Goal: Communication & Community: Participate in discussion

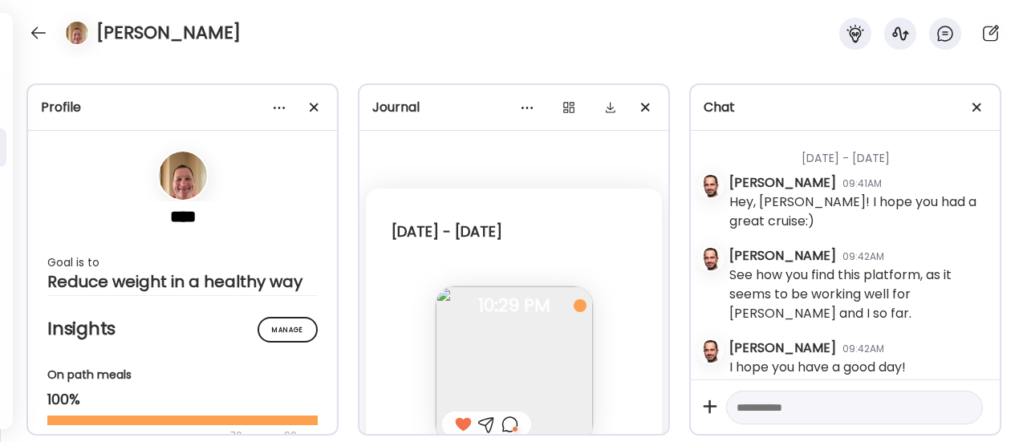
scroll to position [15718, 0]
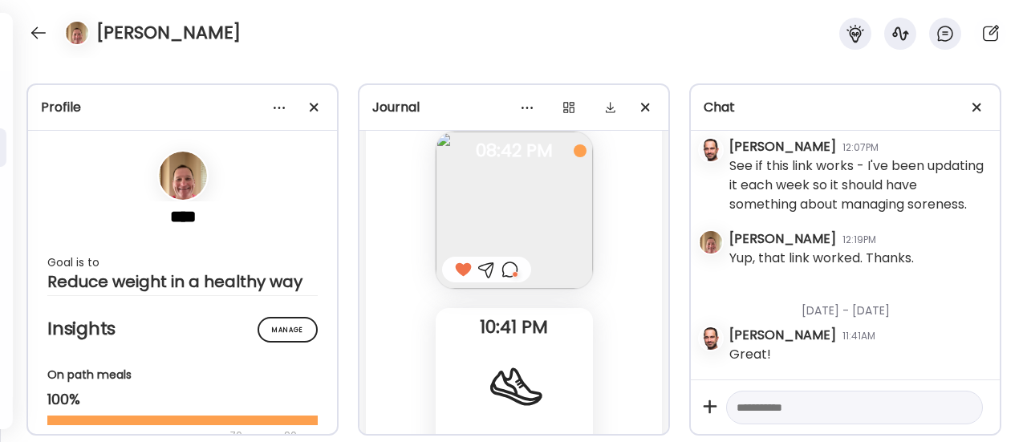
click at [467, 282] on div at bounding box center [486, 270] width 89 height 26
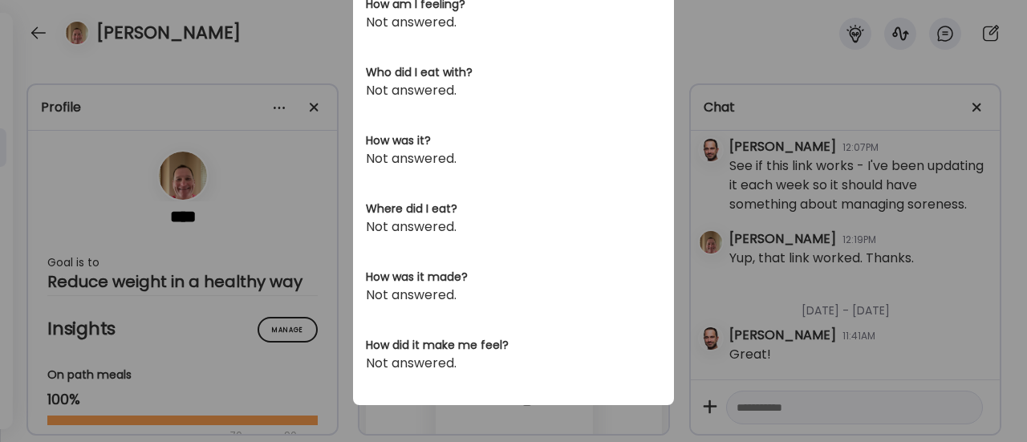
scroll to position [579, 0]
click at [279, 326] on div "Ate Coach Dashboard Wahoo! It’s official Take a moment to set up your Coach Pro…" at bounding box center [513, 221] width 1027 height 442
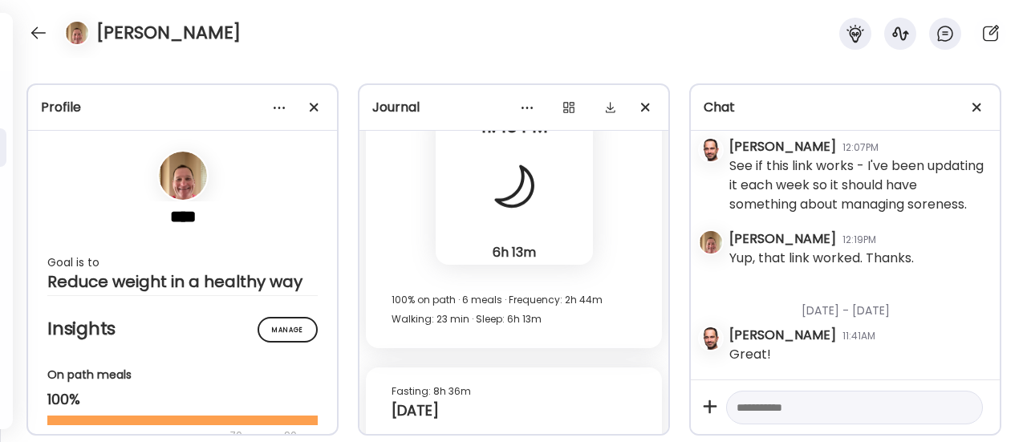
scroll to position [101044, 0]
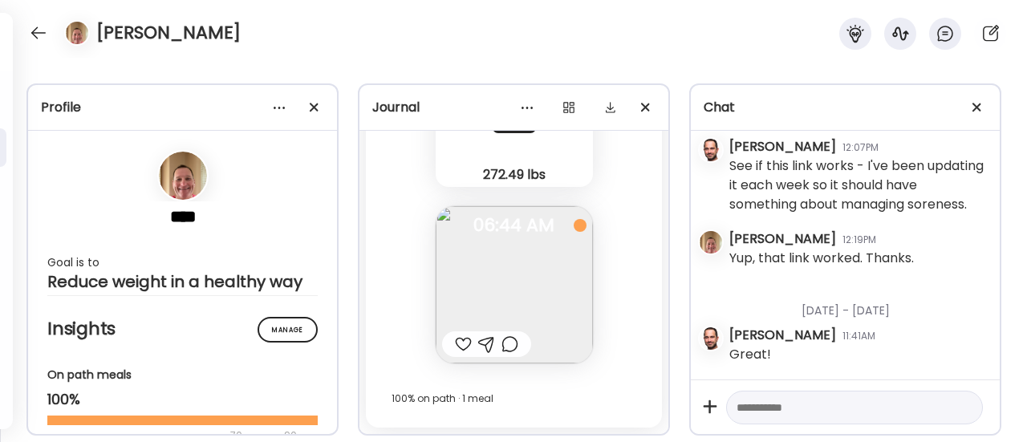
drag, startPoint x: 553, startPoint y: 355, endPoint x: 494, endPoint y: 275, distance: 99.3
click at [494, 275] on img at bounding box center [514, 284] width 157 height 157
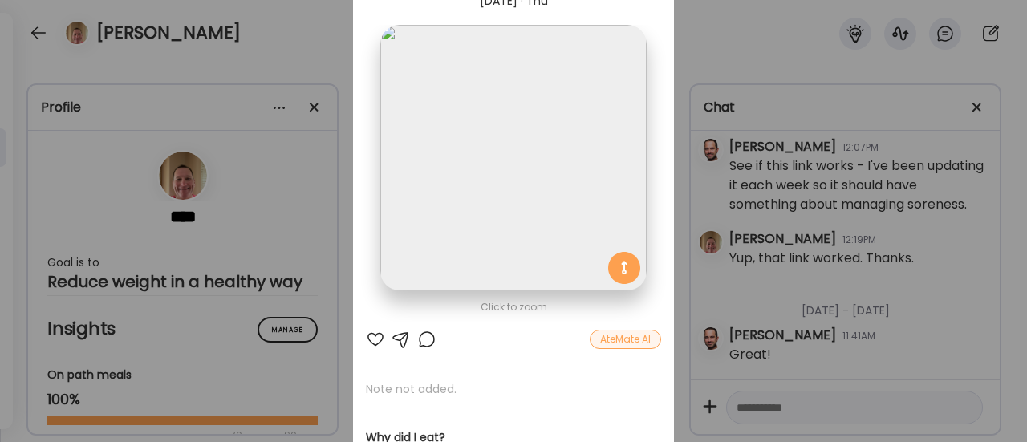
scroll to position [79, 0]
click at [310, 277] on div "Ate Coach Dashboard Wahoo! It’s official Take a moment to set up your Coach Pro…" at bounding box center [513, 221] width 1027 height 442
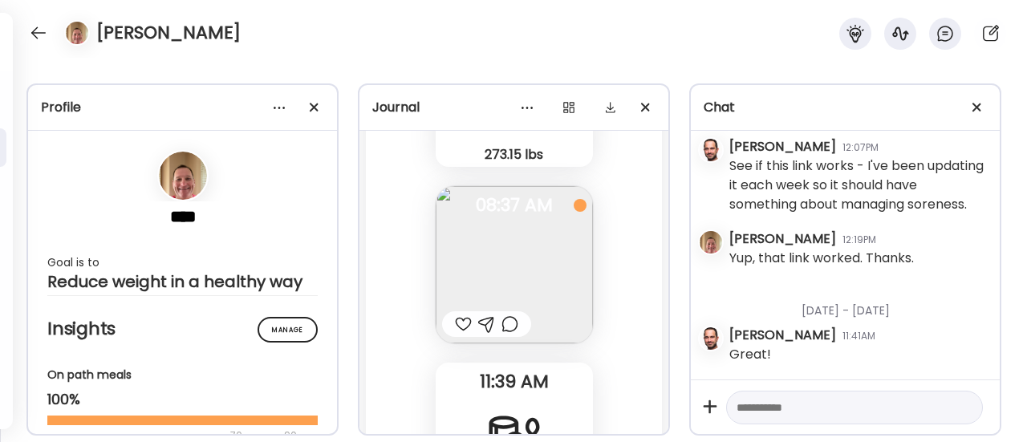
scroll to position [96276, 0]
click at [507, 329] on div at bounding box center [509, 319] width 17 height 19
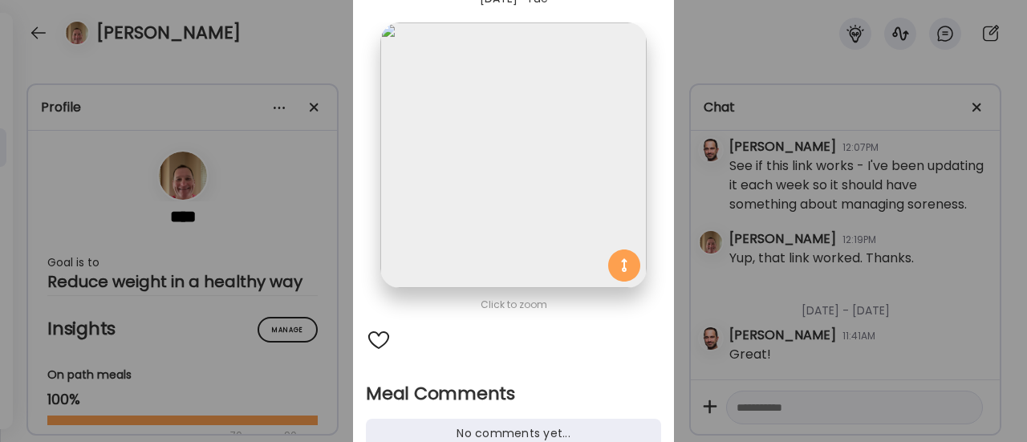
scroll to position [226, 0]
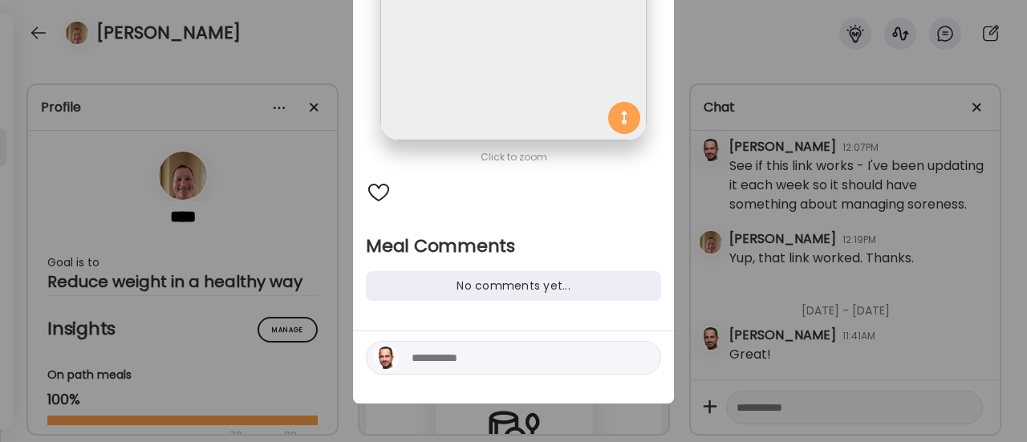
click at [425, 347] on div at bounding box center [513, 358] width 295 height 34
click at [416, 358] on textarea at bounding box center [520, 357] width 217 height 19
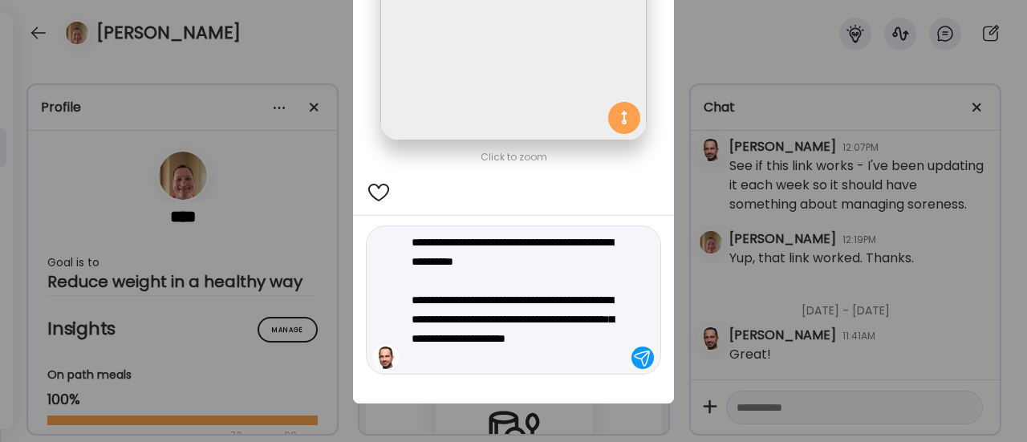
type textarea "**********"
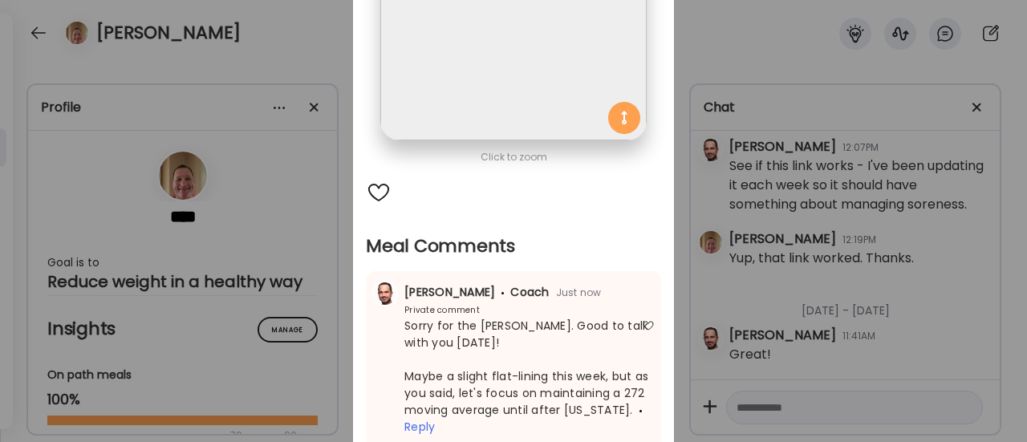
click at [315, 270] on div "Ate Coach Dashboard Wahoo! It’s official Take a moment to set up your Coach Pro…" at bounding box center [513, 221] width 1027 height 442
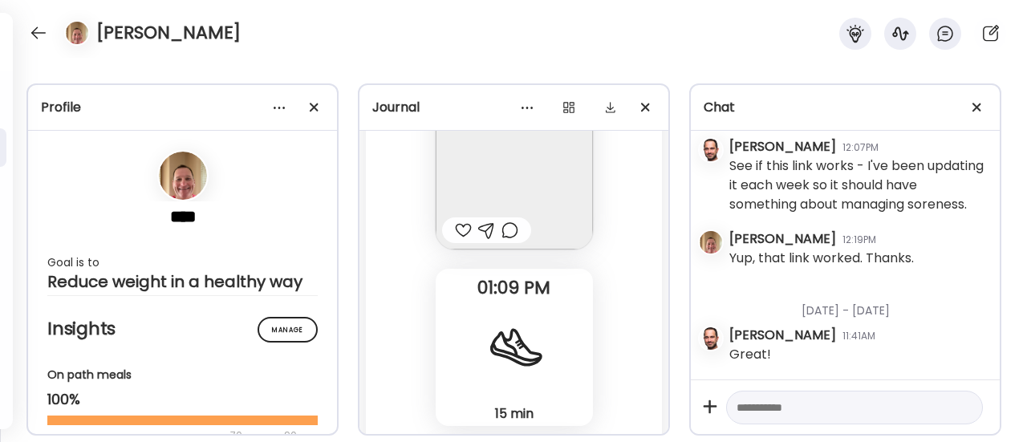
scroll to position [96723, 0]
click at [455, 235] on div at bounding box center [463, 225] width 17 height 19
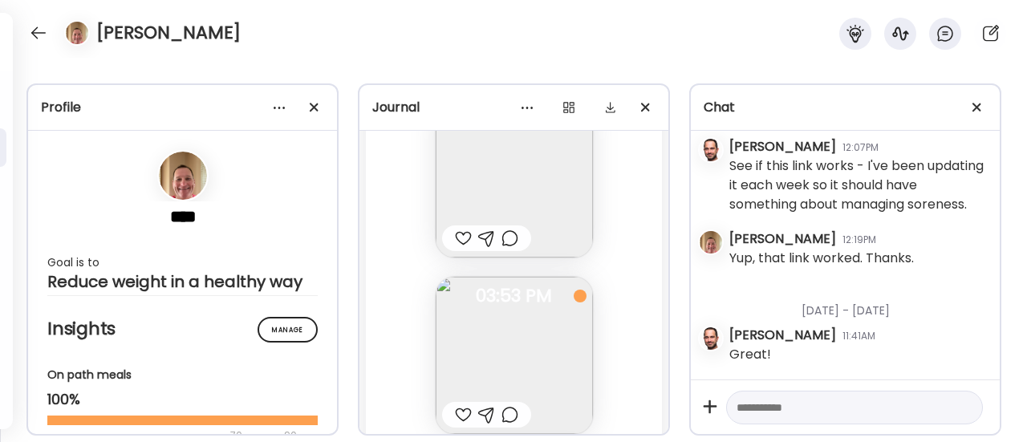
scroll to position [97067, 0]
click at [457, 244] on div at bounding box center [463, 234] width 17 height 19
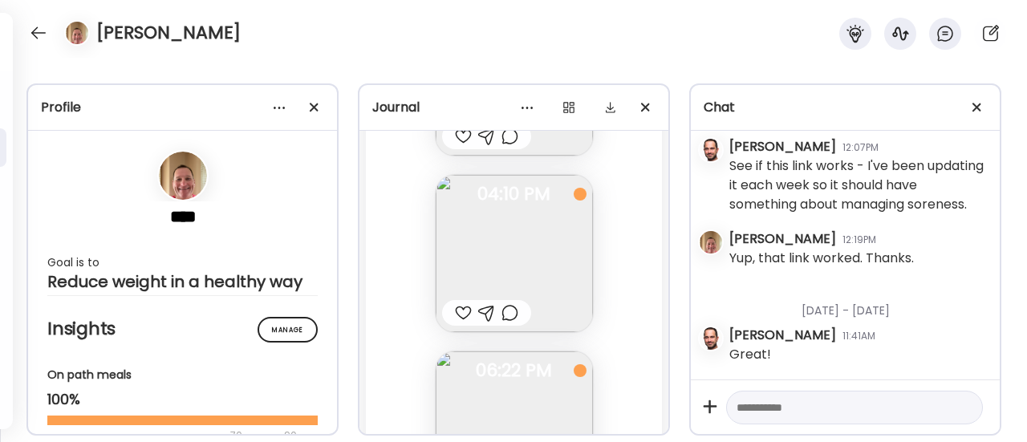
scroll to position [97338, 0]
click at [456, 149] on div at bounding box center [463, 139] width 17 height 19
click at [455, 326] on div at bounding box center [463, 315] width 17 height 19
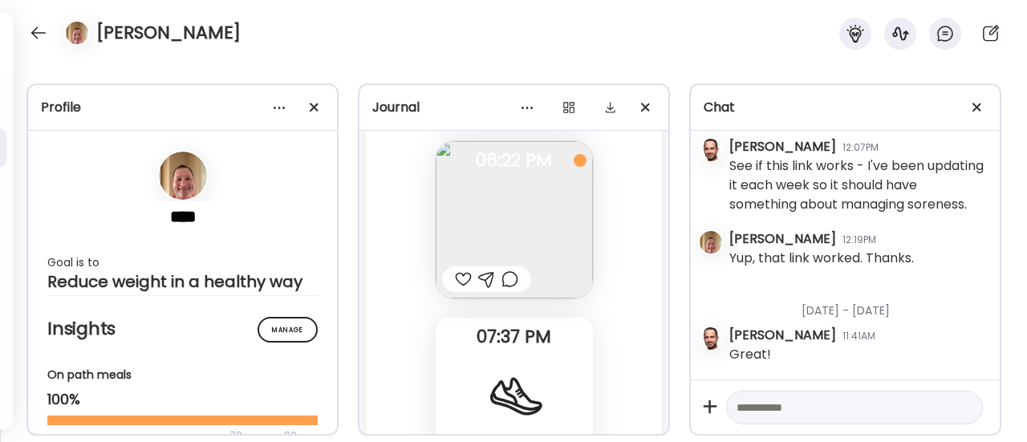
scroll to position [97553, 0]
click at [456, 287] on div at bounding box center [463, 277] width 17 height 19
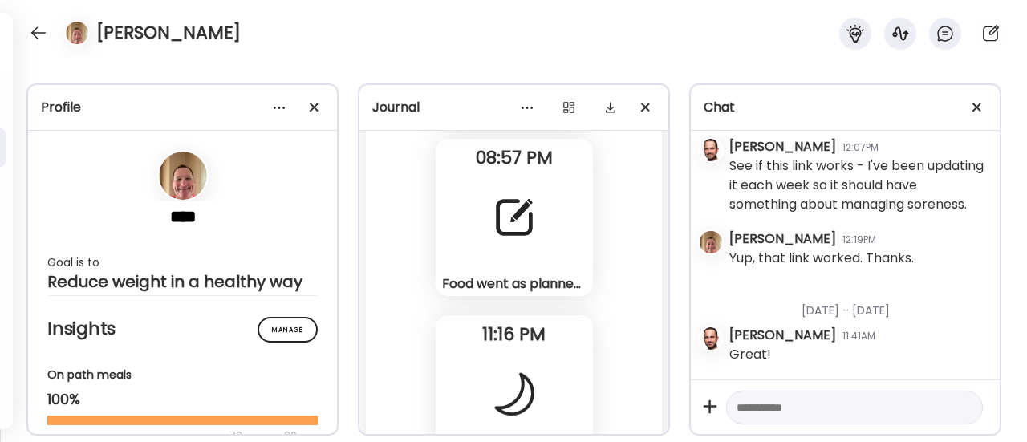
scroll to position [98265, 0]
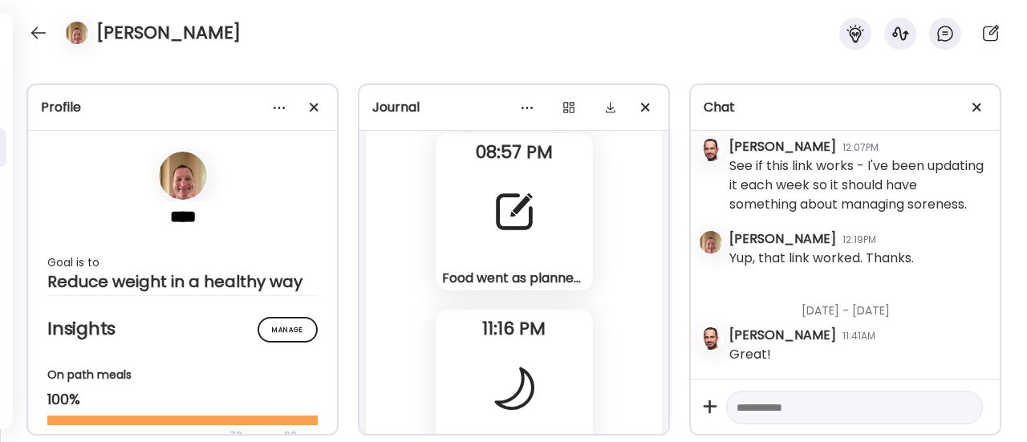
click at [510, 266] on div "Food went as planned [DATE]. I’m planning for only 1 meal again [DATE]. I’m mee…" at bounding box center [514, 211] width 157 height 157
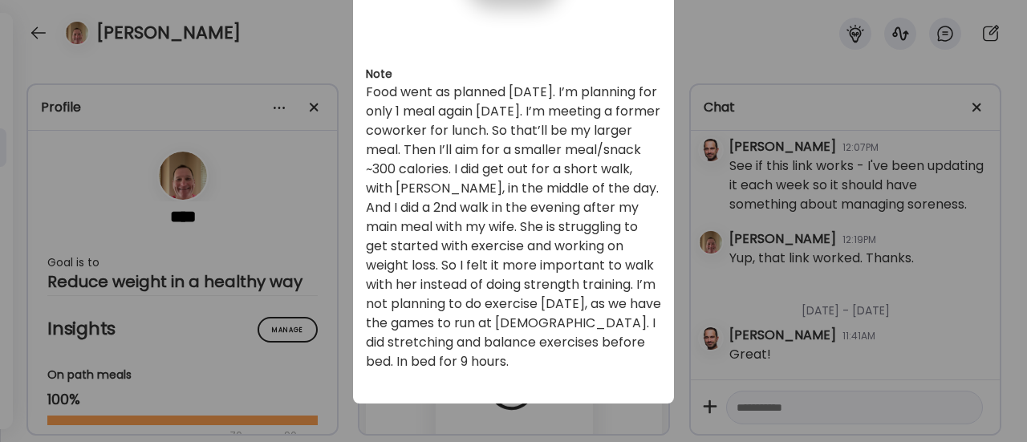
scroll to position [201, 0]
click at [318, 327] on div "Ate Coach Dashboard Wahoo! It’s official Take a moment to set up your Coach Pro…" at bounding box center [513, 221] width 1027 height 442
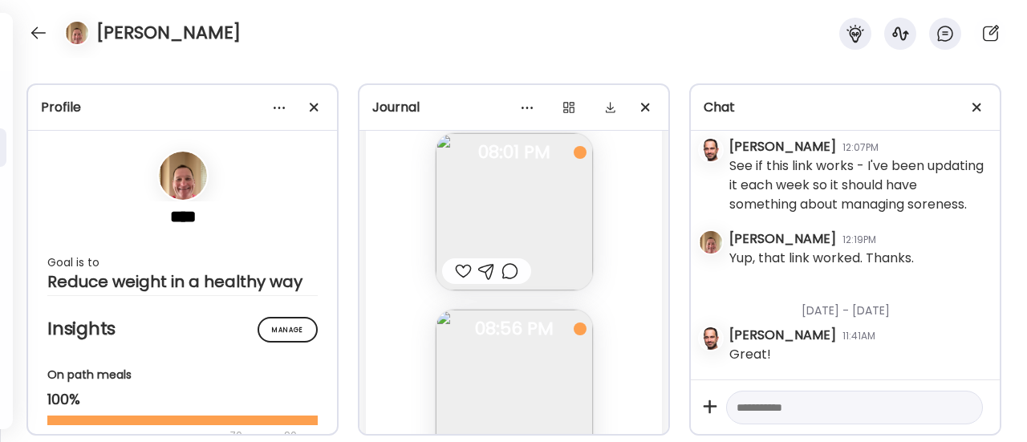
scroll to position [97915, 0]
click at [457, 278] on div at bounding box center [463, 268] width 17 height 19
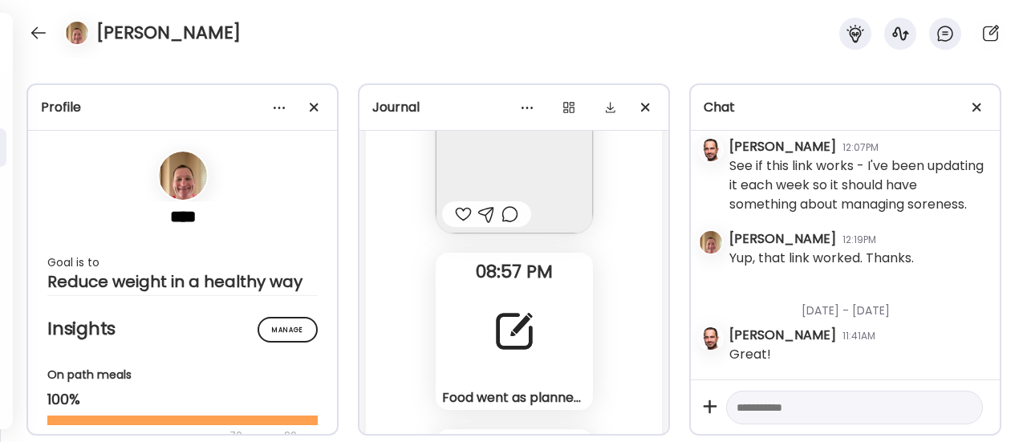
scroll to position [98135, 0]
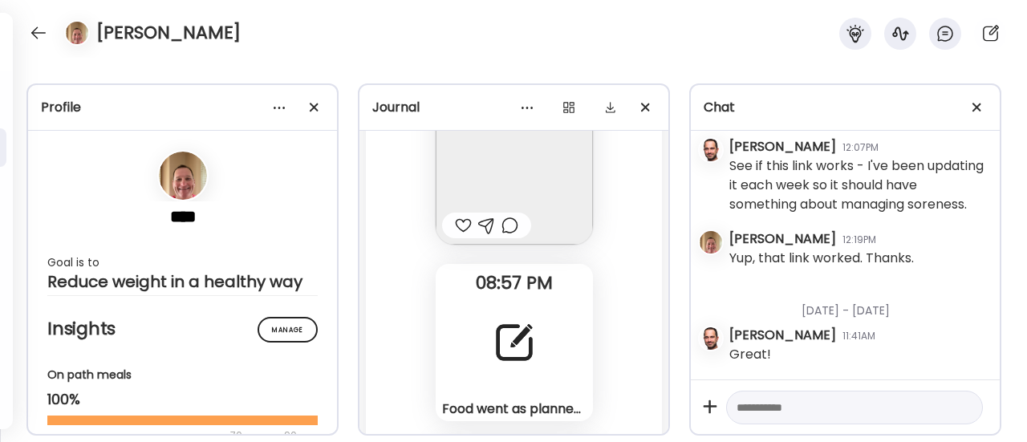
click at [501, 235] on div at bounding box center [509, 225] width 17 height 19
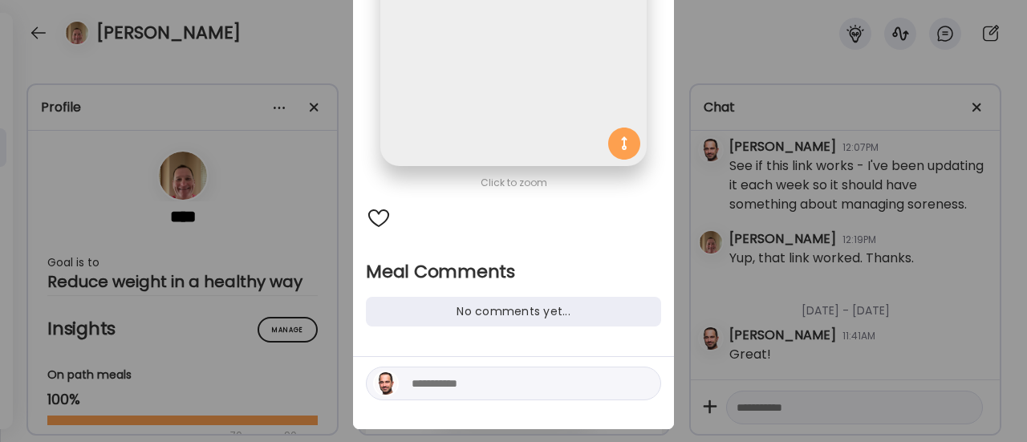
click at [448, 387] on textarea at bounding box center [520, 383] width 217 height 19
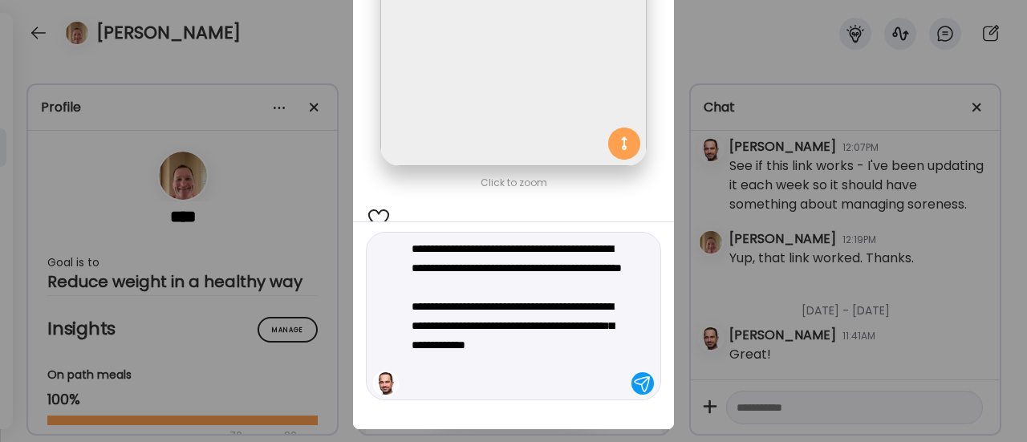
click at [552, 343] on textarea "**********" at bounding box center [520, 316] width 217 height 154
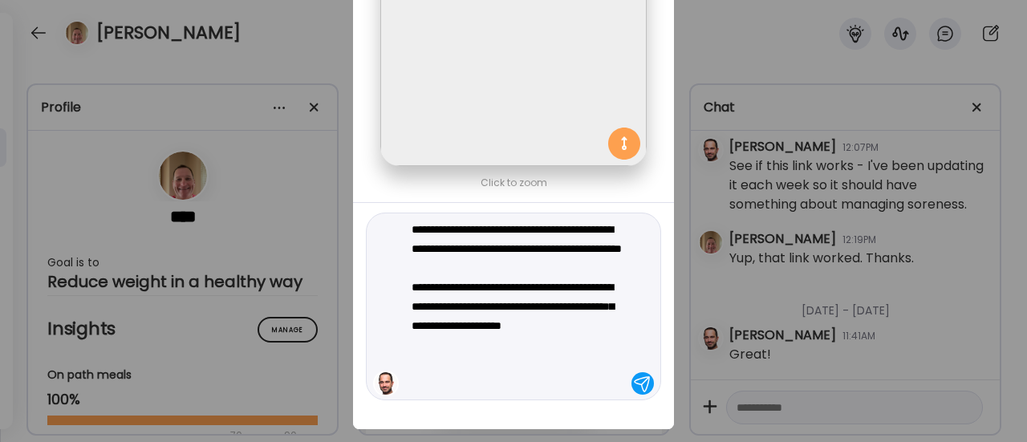
type textarea "**********"
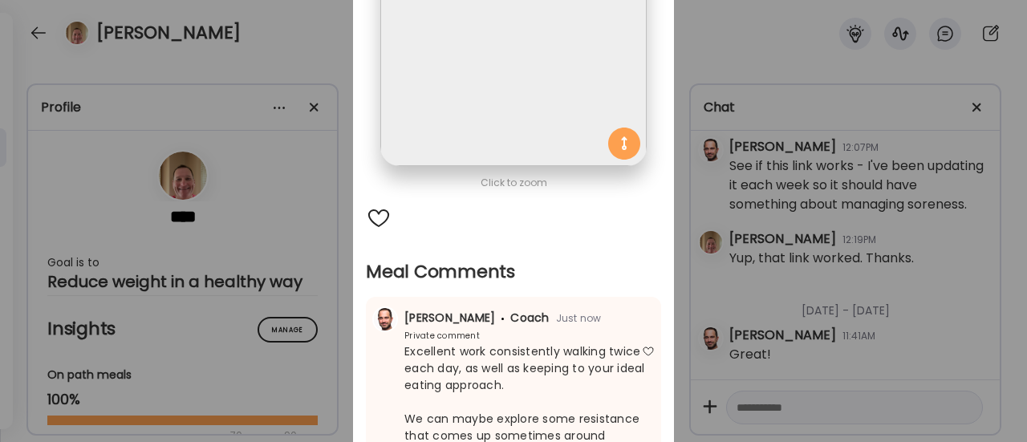
click at [318, 300] on div "Ate Coach Dashboard Wahoo! It’s official Take a moment to set up your Coach Pro…" at bounding box center [513, 221] width 1027 height 442
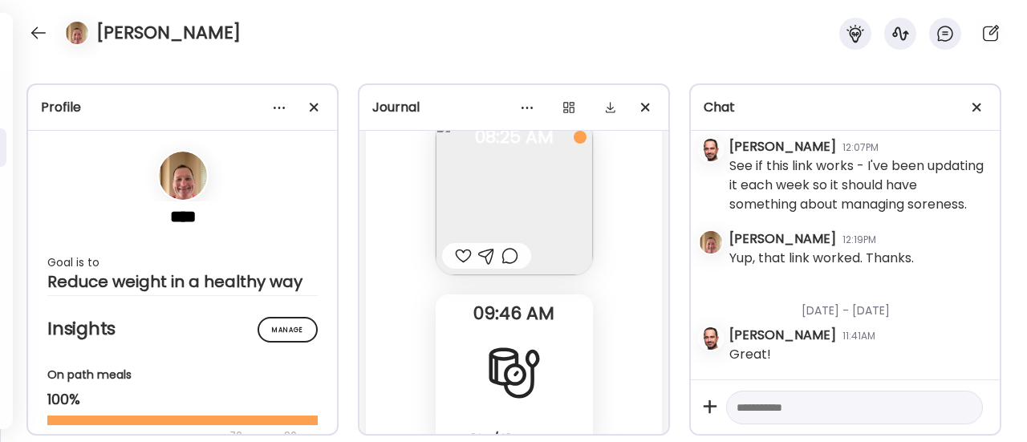
scroll to position [98994, 0]
click at [522, 229] on img at bounding box center [514, 194] width 157 height 157
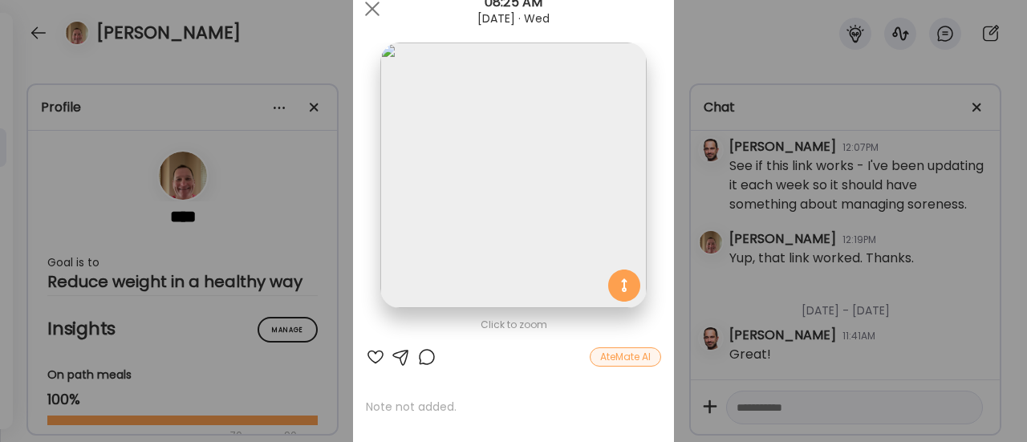
scroll to position [63, 0]
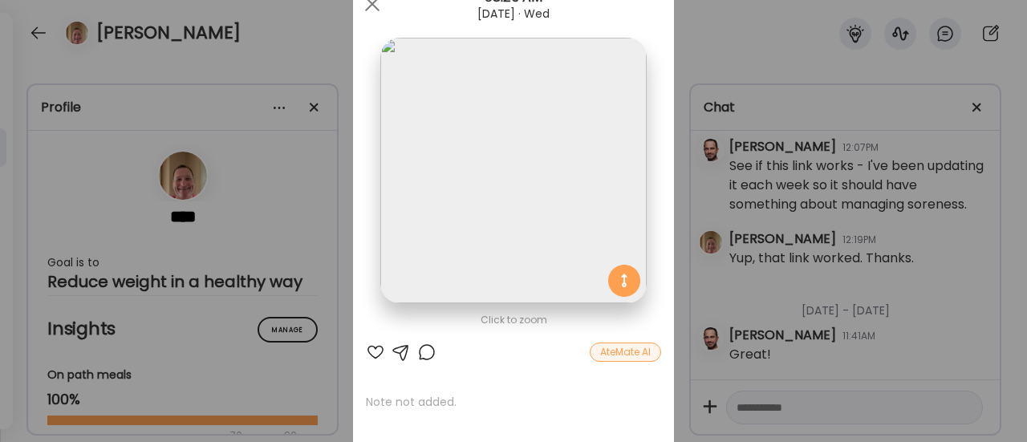
click at [287, 290] on div "Ate Coach Dashboard Wahoo! It’s official Take a moment to set up your Coach Pro…" at bounding box center [513, 221] width 1027 height 442
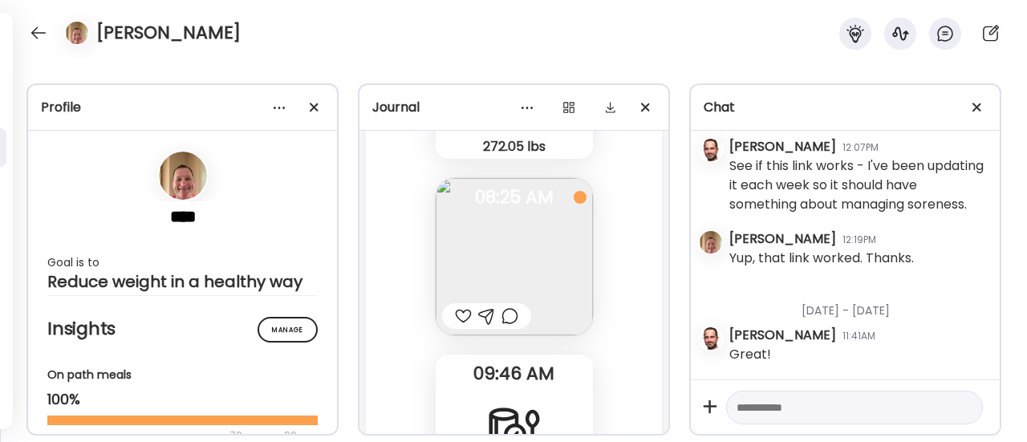
scroll to position [98931, 0]
click at [512, 269] on img at bounding box center [514, 256] width 157 height 157
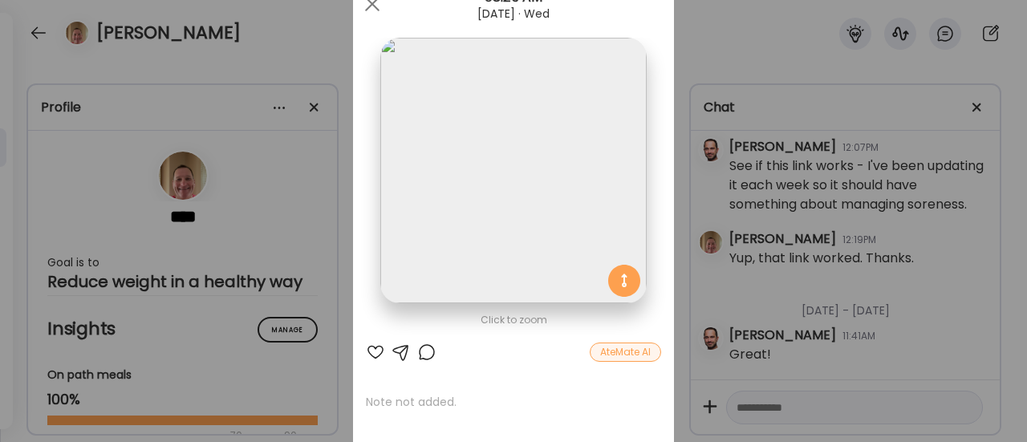
click at [417, 354] on div at bounding box center [426, 352] width 19 height 19
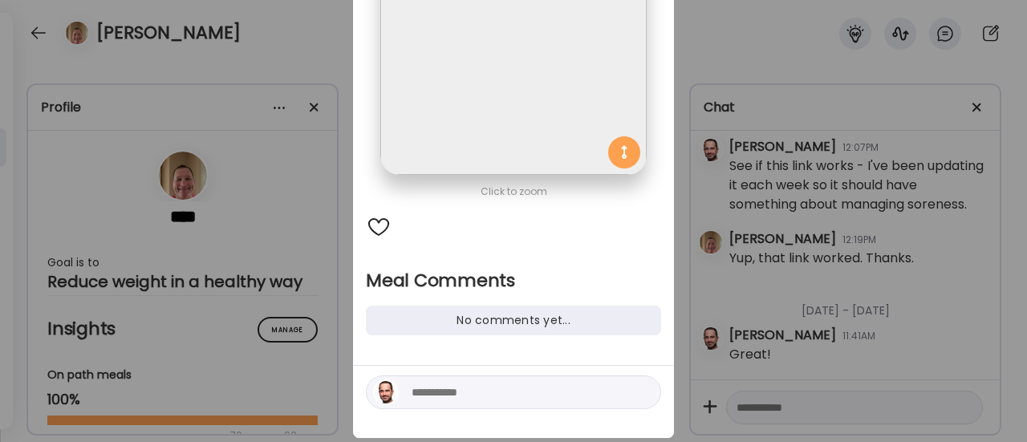
scroll to position [195, 0]
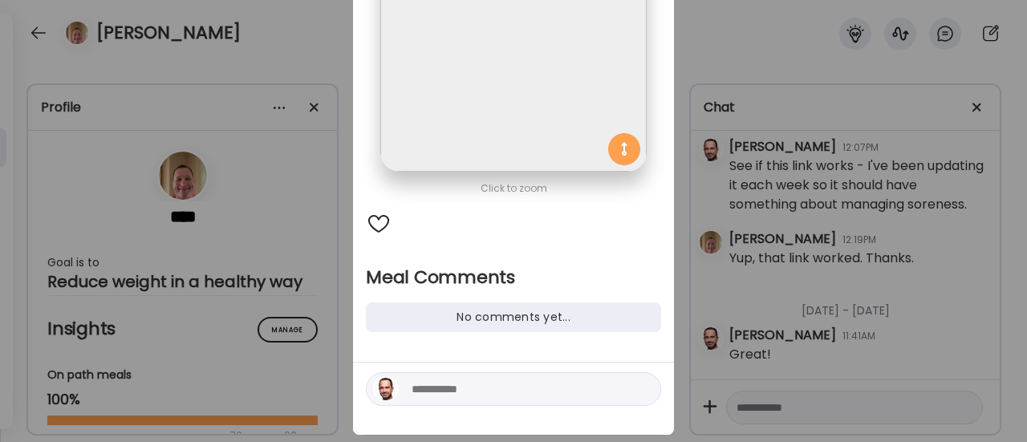
click at [438, 377] on div at bounding box center [513, 389] width 295 height 34
click at [428, 389] on textarea at bounding box center [520, 388] width 217 height 19
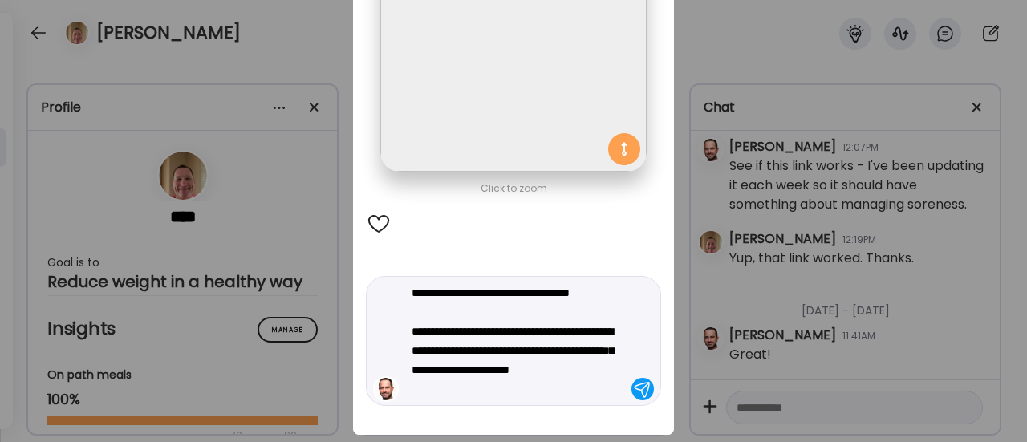
type textarea "**********"
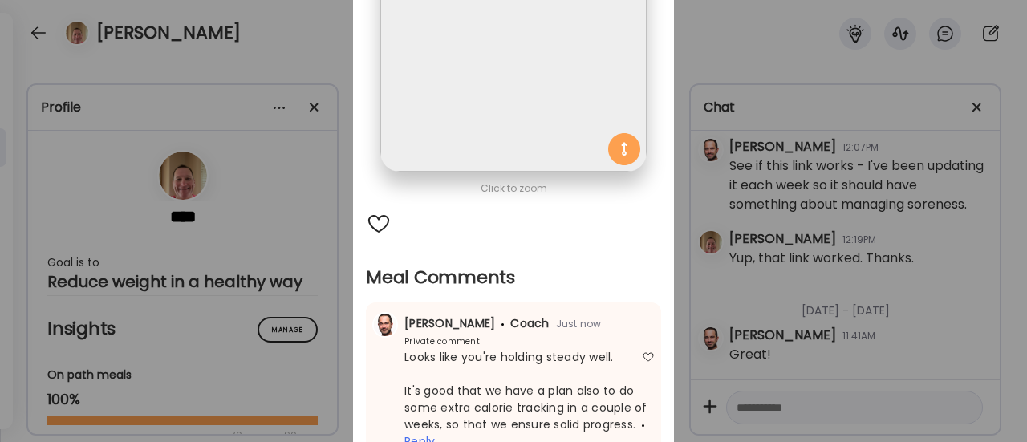
click at [303, 352] on div "Ate Coach Dashboard Wahoo! It’s official Take a moment to set up your Coach Pro…" at bounding box center [513, 221] width 1027 height 442
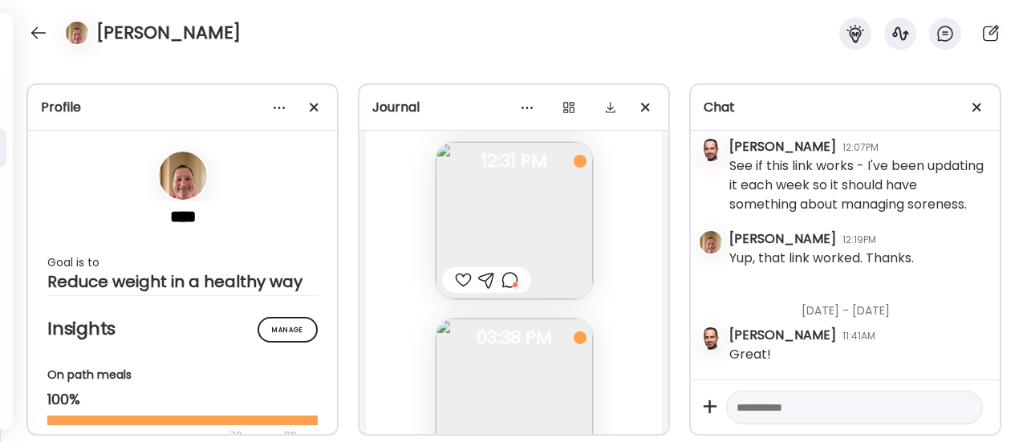
scroll to position [99319, 0]
click at [501, 290] on div at bounding box center [509, 280] width 17 height 19
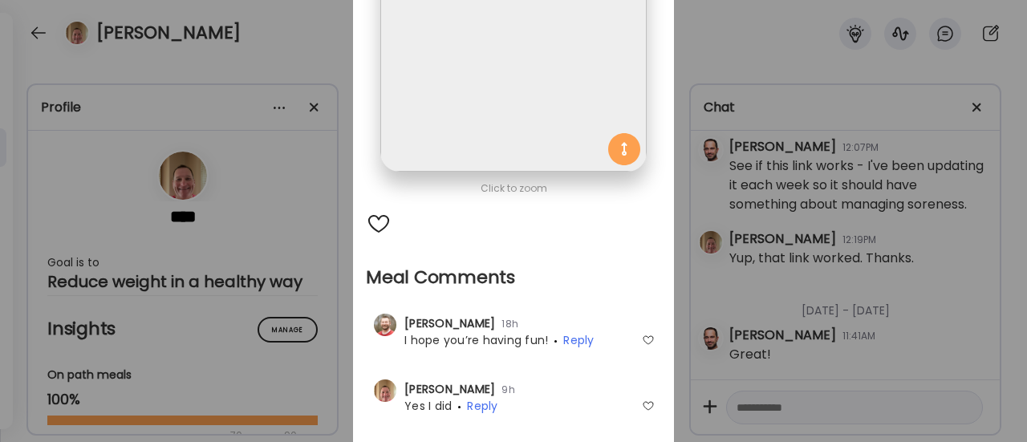
click at [647, 341] on div at bounding box center [648, 340] width 13 height 13
click at [643, 410] on div at bounding box center [648, 406] width 13 height 13
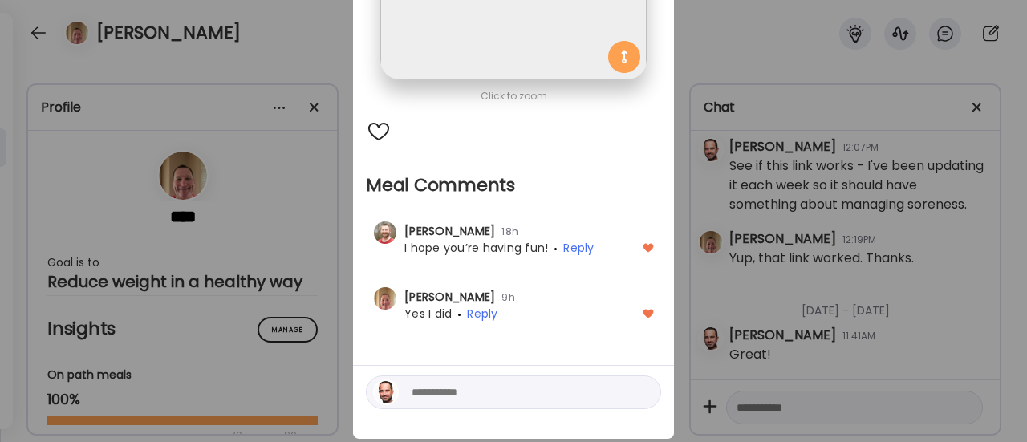
scroll to position [322, 0]
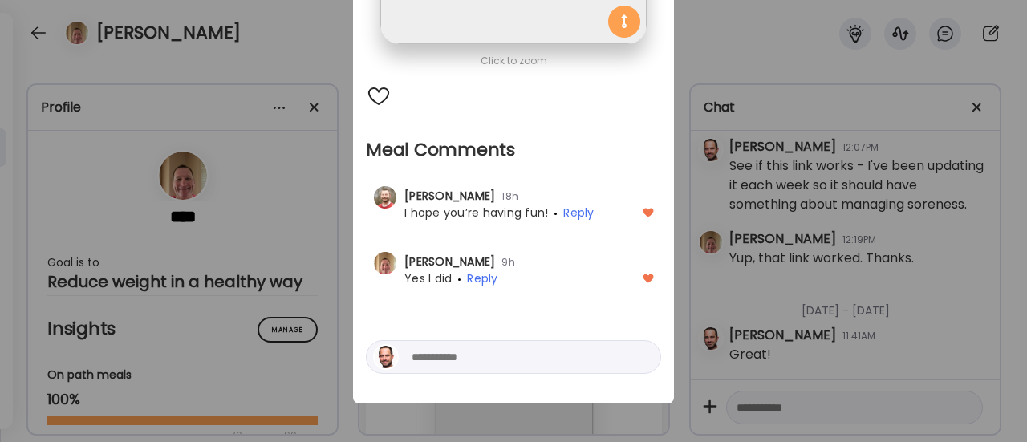
click at [446, 357] on textarea at bounding box center [520, 356] width 217 height 19
type textarea "******"
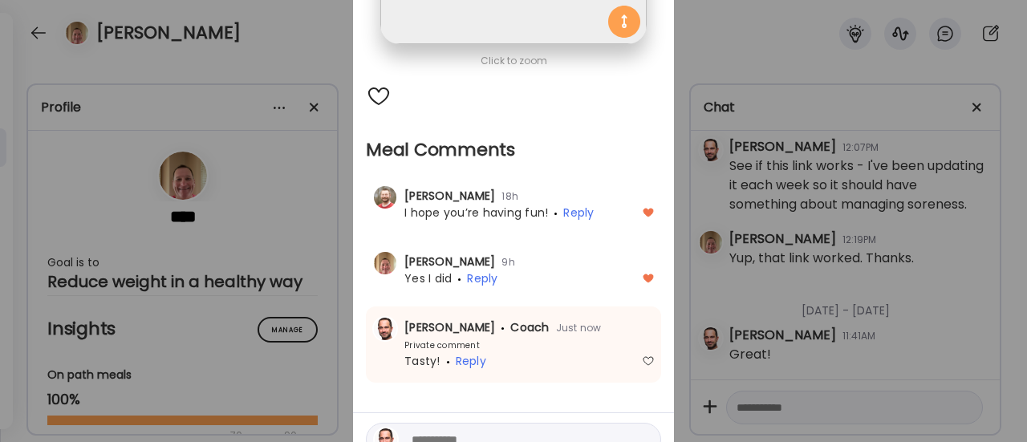
click at [314, 339] on div "Ate Coach Dashboard Wahoo! It’s official Take a moment to set up your Coach Pro…" at bounding box center [513, 221] width 1027 height 442
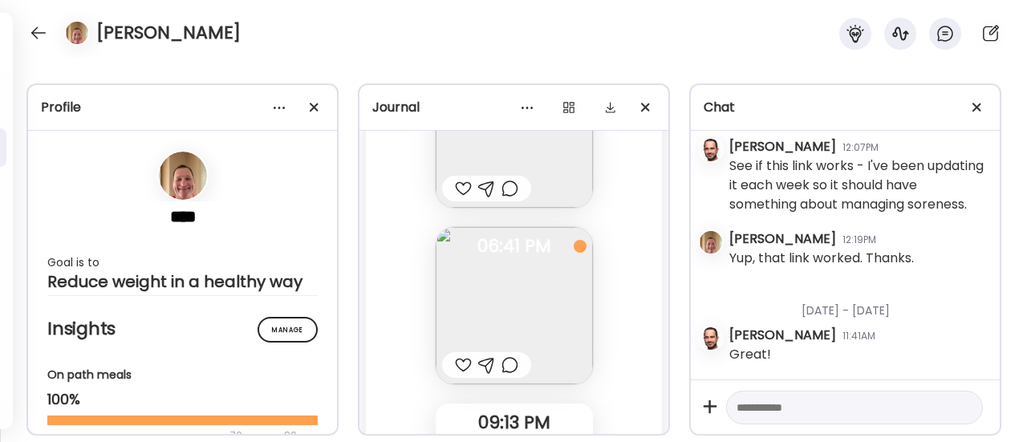
scroll to position [99591, 0]
click at [457, 196] on div at bounding box center [463, 185] width 17 height 19
click at [495, 299] on img at bounding box center [514, 303] width 157 height 157
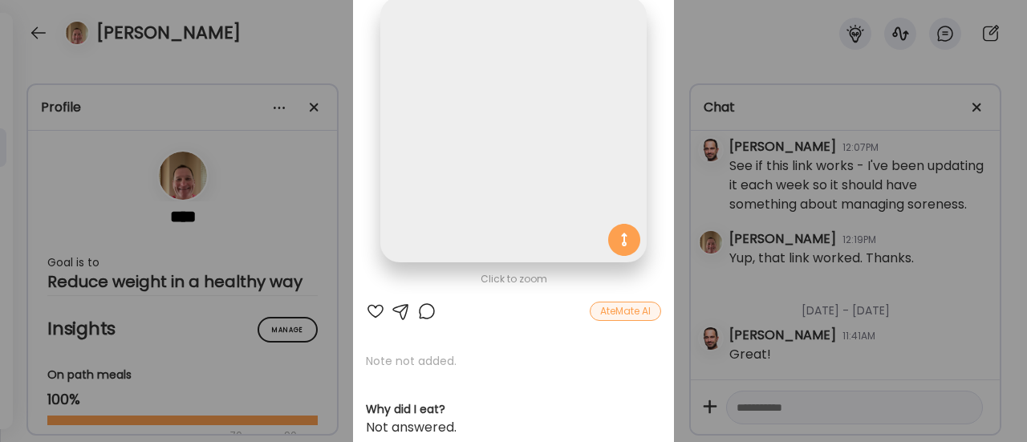
scroll to position [102, 0]
click at [299, 339] on div "Ate Coach Dashboard Wahoo! It’s official Take a moment to set up your Coach Pro…" at bounding box center [513, 221] width 1027 height 442
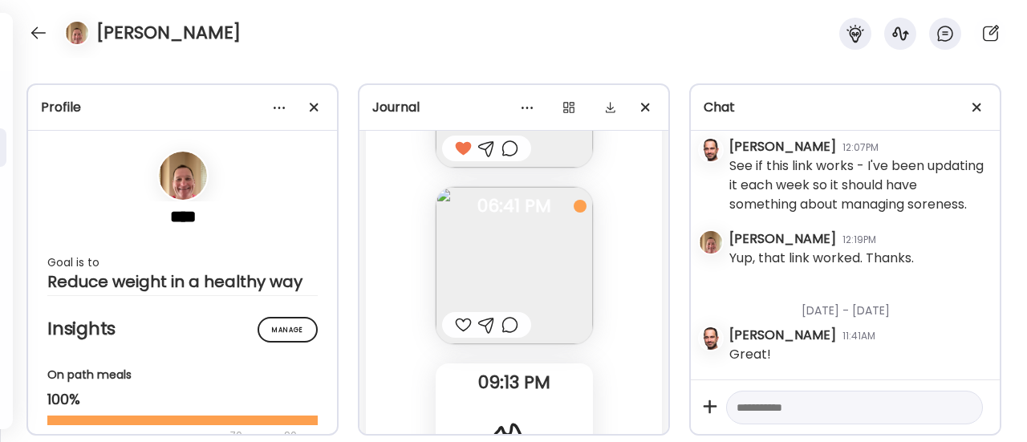
scroll to position [99600, 0]
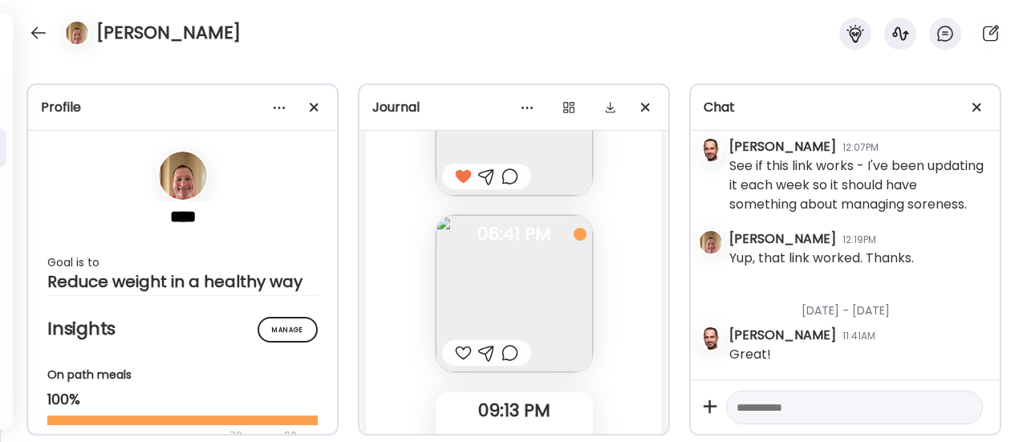
click at [509, 363] on div at bounding box center [509, 352] width 17 height 19
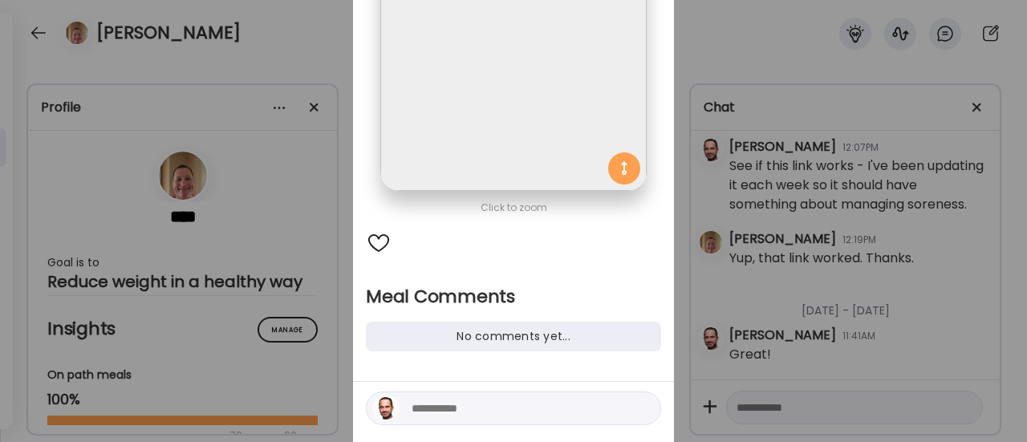
scroll to position [189, 0]
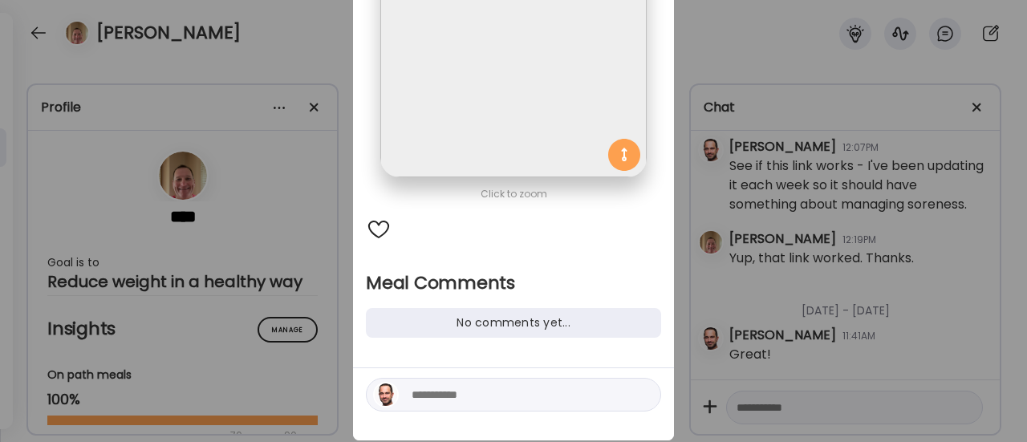
click at [475, 387] on textarea at bounding box center [520, 394] width 217 height 19
type textarea "**********"
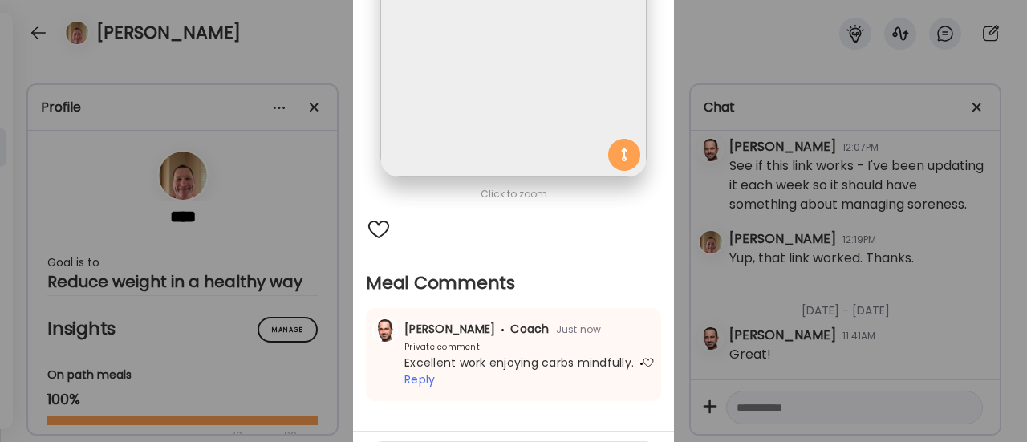
click at [310, 269] on div "Ate Coach Dashboard Wahoo! It’s official Take a moment to set up your Coach Pro…" at bounding box center [513, 221] width 1027 height 442
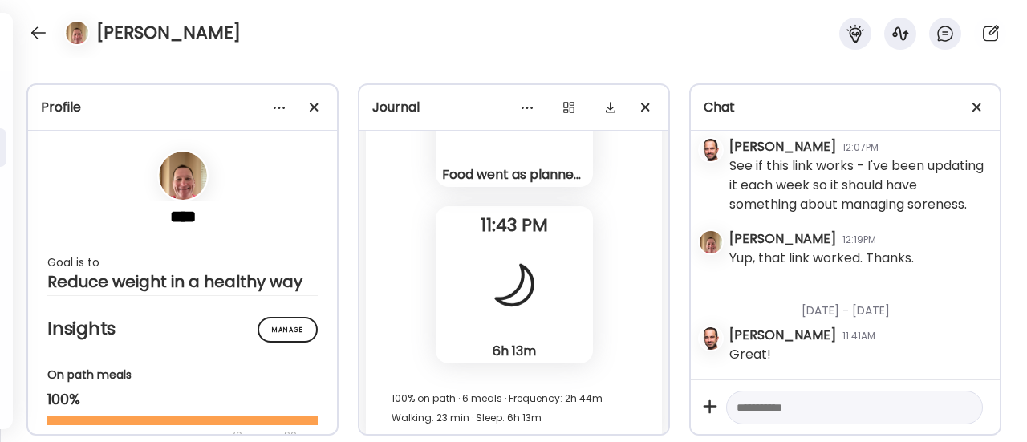
scroll to position [100490, 0]
drag, startPoint x: 422, startPoint y: 354, endPoint x: 382, endPoint y: 235, distance: 125.3
click at [490, 185] on div "Food went as planned [DATE]. I’m planning for only 1 meal again [DATE]. I’m tak…" at bounding box center [514, 176] width 144 height 17
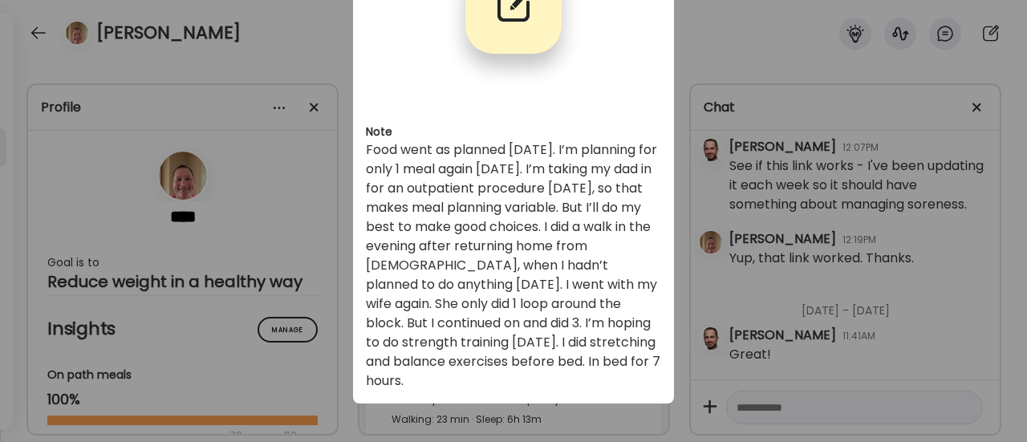
scroll to position [143, 0]
click at [286, 325] on div "Ate Coach Dashboard Wahoo! It’s official Take a moment to set up your Coach Pro…" at bounding box center [513, 221] width 1027 height 442
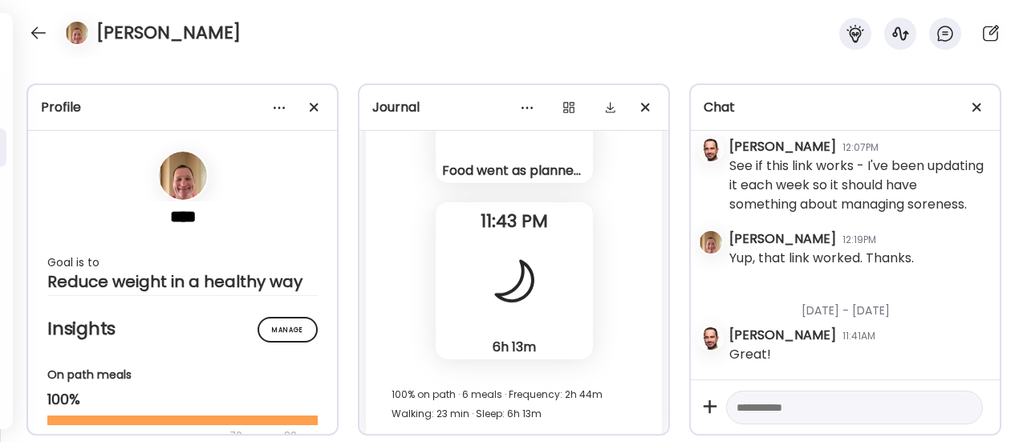
scroll to position [100489, 0]
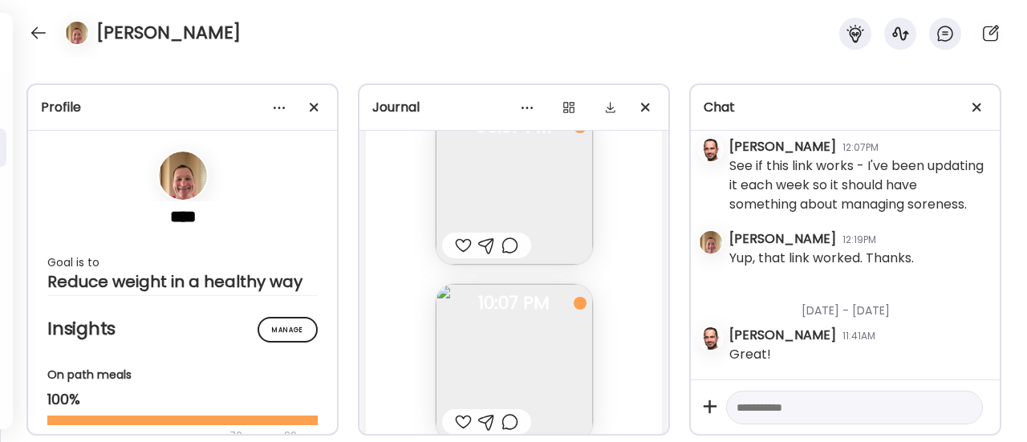
scroll to position [100060, 0]
click at [455, 256] on div at bounding box center [463, 246] width 17 height 19
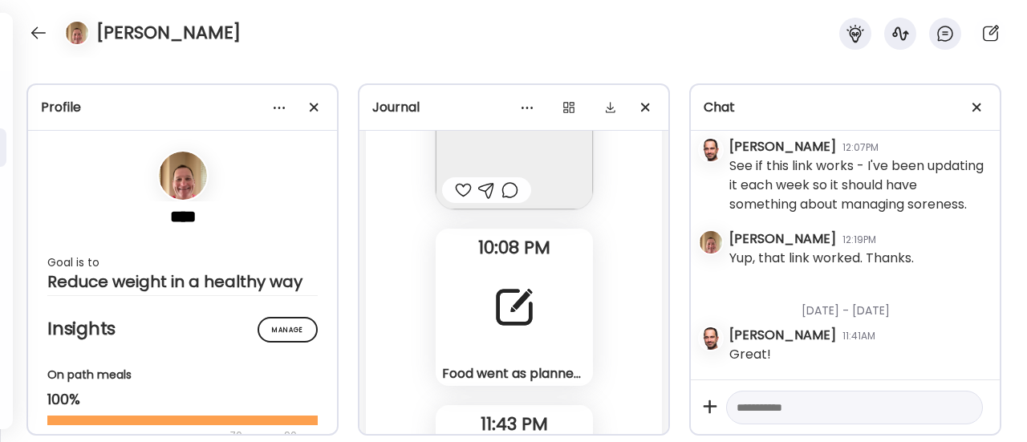
scroll to position [100290, 0]
click at [475, 305] on div "Food went as planned [DATE]. I’m planning for only 1 meal again [DATE]. I’m tak…" at bounding box center [514, 309] width 157 height 157
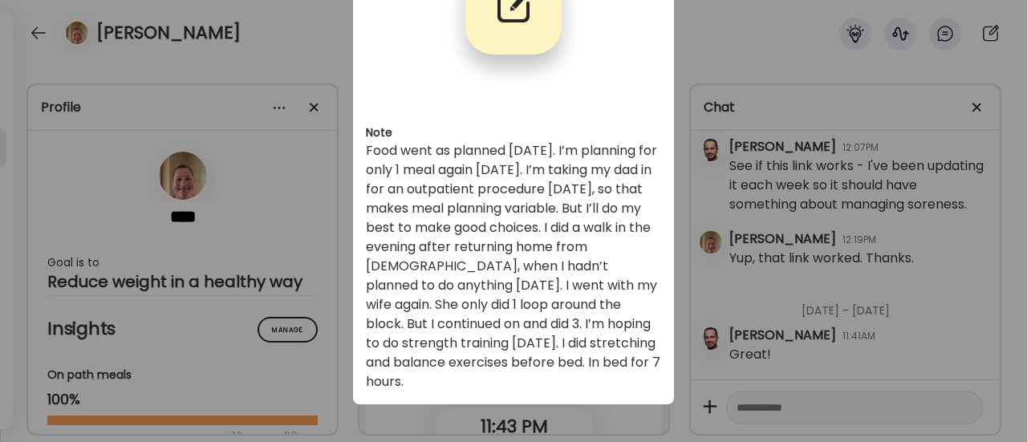
click at [412, 414] on div "Ate Coach Dashboard Wahoo! It’s official Take a moment to set up your Coach Pro…" at bounding box center [513, 221] width 1027 height 442
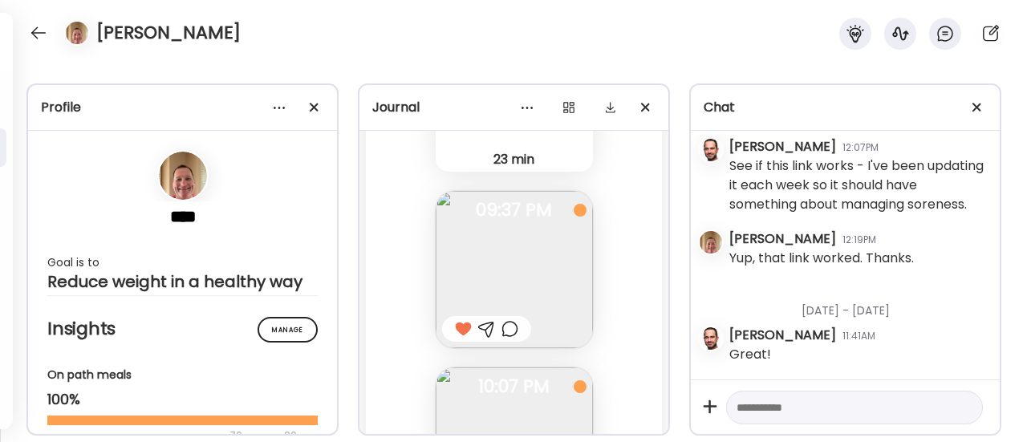
scroll to position [99978, 0]
click at [502, 338] on div at bounding box center [509, 327] width 17 height 19
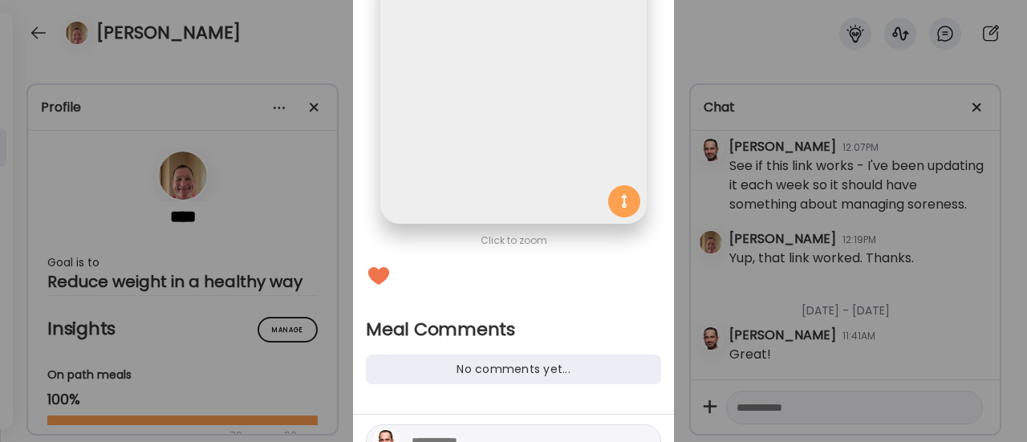
scroll to position [226, 0]
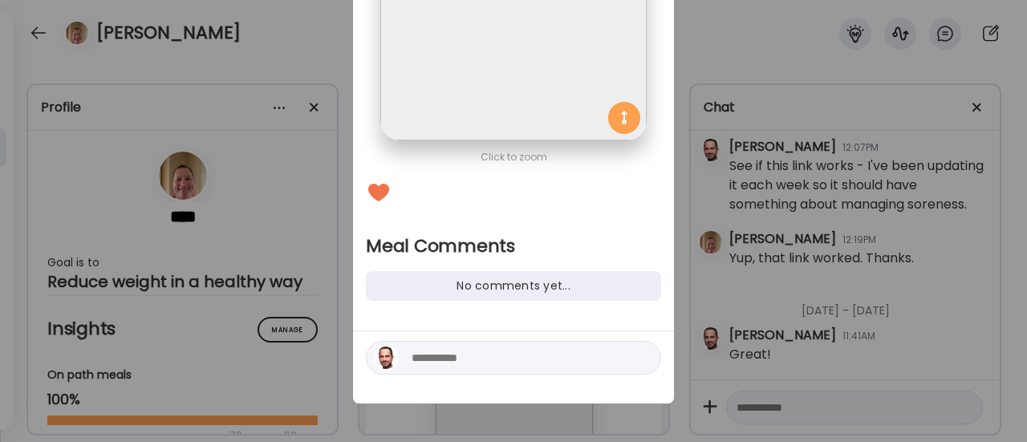
click at [433, 365] on textarea at bounding box center [520, 357] width 217 height 19
click at [302, 365] on div "Ate Coach Dashboard Wahoo! It’s official Take a moment to set up your Coach Pro…" at bounding box center [513, 221] width 1027 height 442
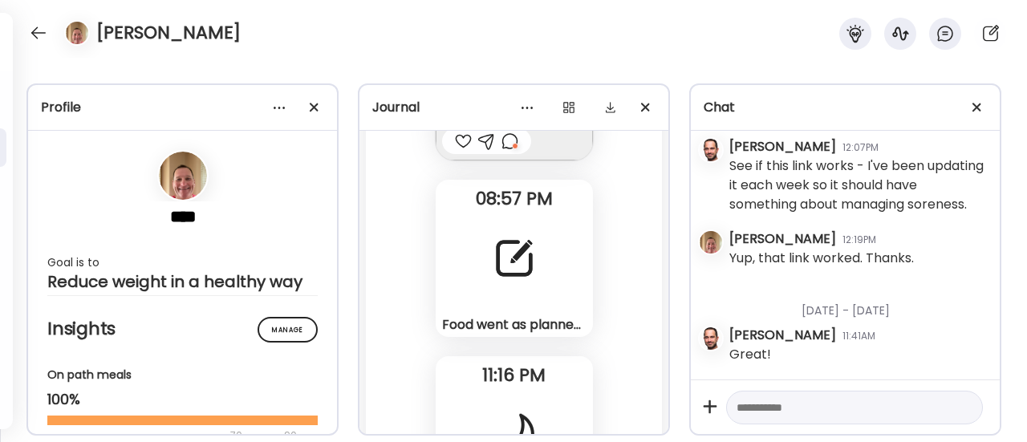
scroll to position [98269, 0]
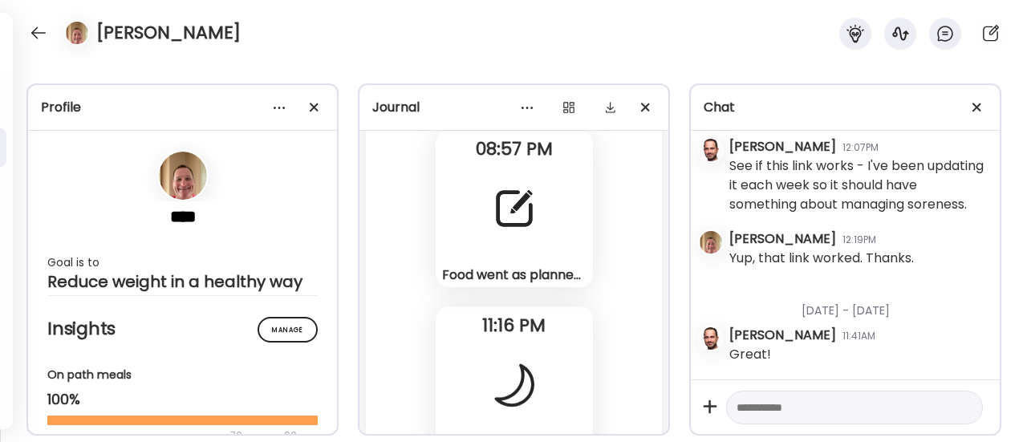
click at [494, 272] on div "Food went as planned [DATE]. I’m planning for only 1 meal again [DATE]. I’m mee…" at bounding box center [514, 208] width 157 height 157
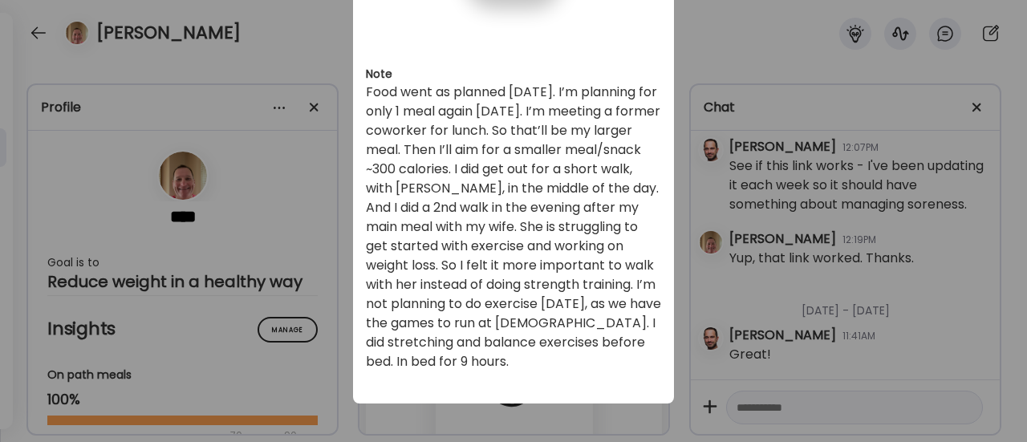
scroll to position [201, 0]
click at [289, 369] on div "Ate Coach Dashboard Wahoo! It’s official Take a moment to set up your Coach Pro…" at bounding box center [513, 221] width 1027 height 442
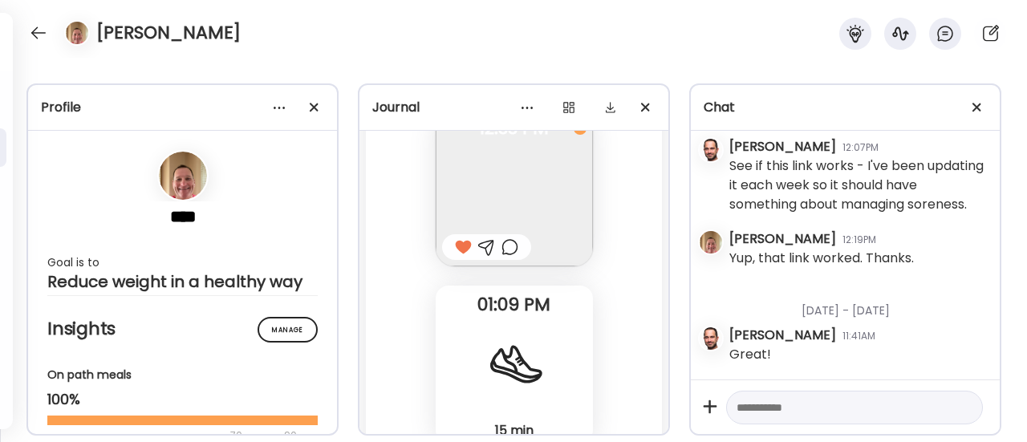
scroll to position [97083, 0]
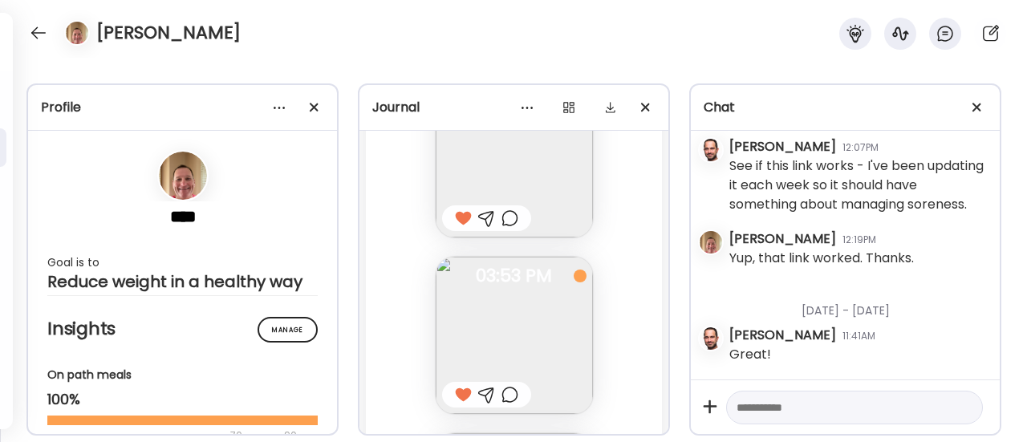
click at [502, 228] on div at bounding box center [509, 218] width 17 height 19
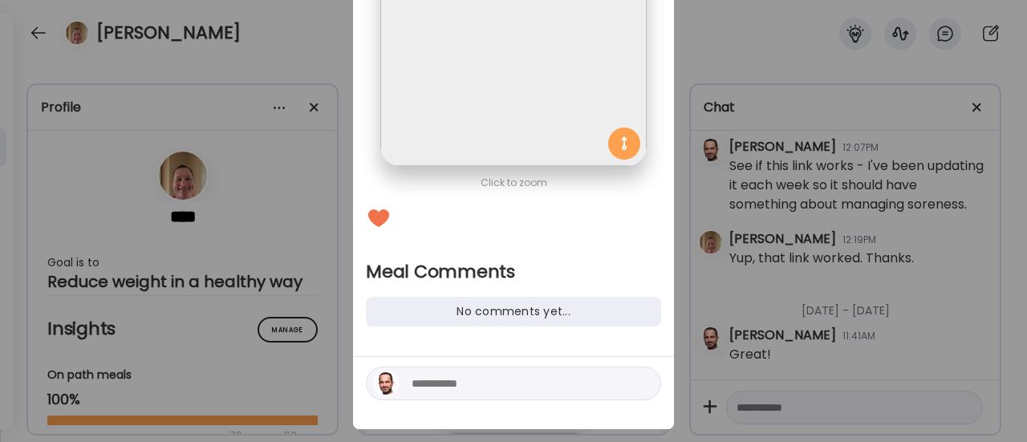
click at [432, 390] on textarea at bounding box center [520, 383] width 217 height 19
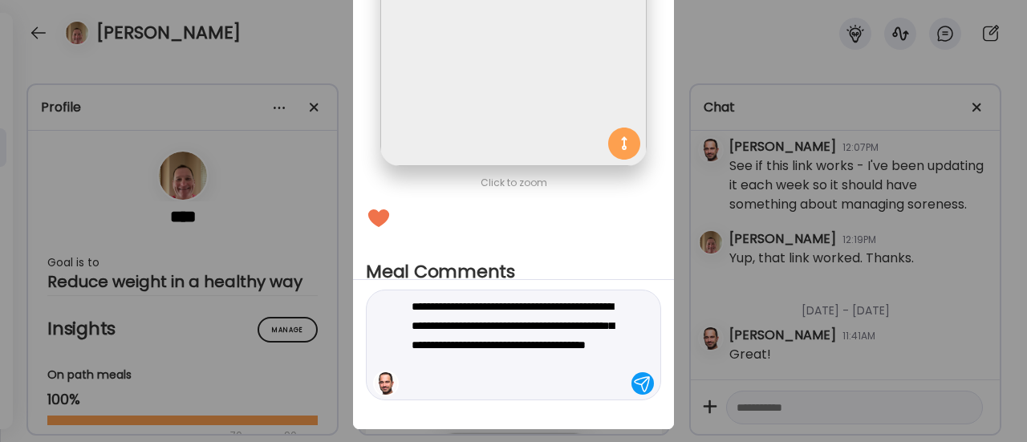
type textarea "**********"
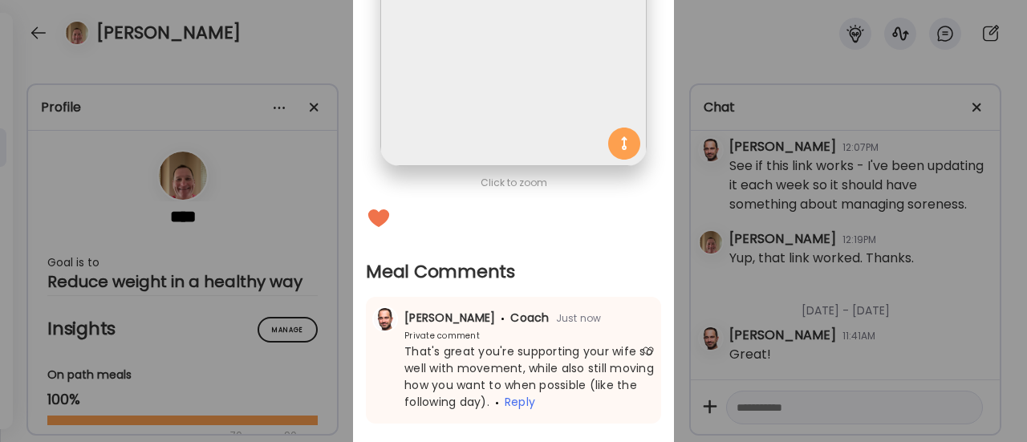
click at [271, 351] on div "Ate Coach Dashboard Wahoo! It’s official Take a moment to set up your Coach Pro…" at bounding box center [513, 221] width 1027 height 442
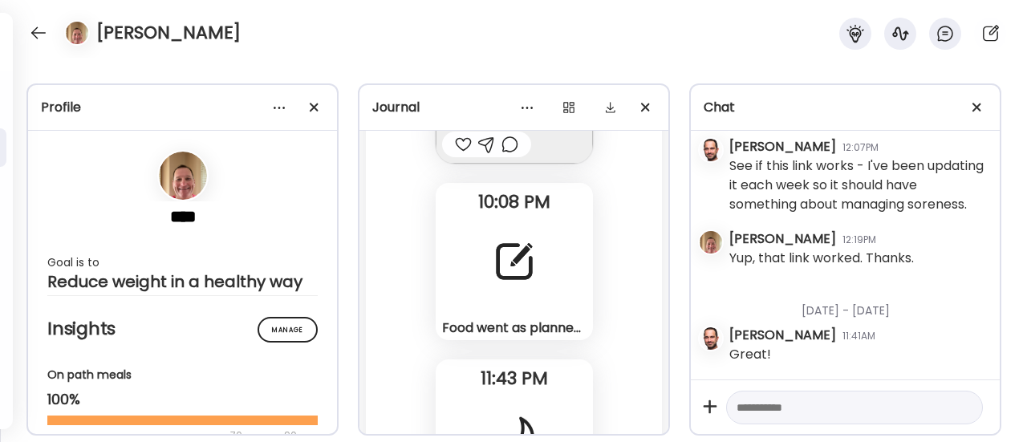
scroll to position [100337, 0]
click at [525, 284] on div at bounding box center [514, 262] width 58 height 58
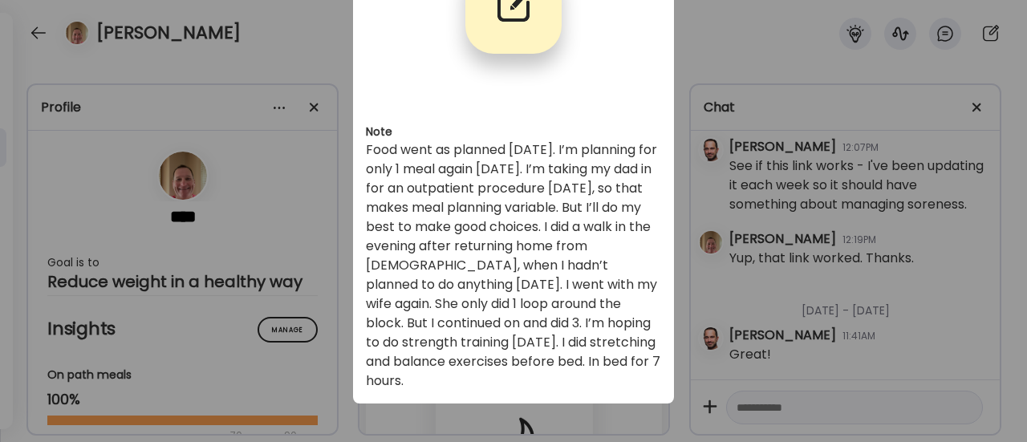
scroll to position [143, 0]
click at [308, 305] on div "Ate Coach Dashboard Wahoo! It’s official Take a moment to set up your Coach Pro…" at bounding box center [513, 221] width 1027 height 442
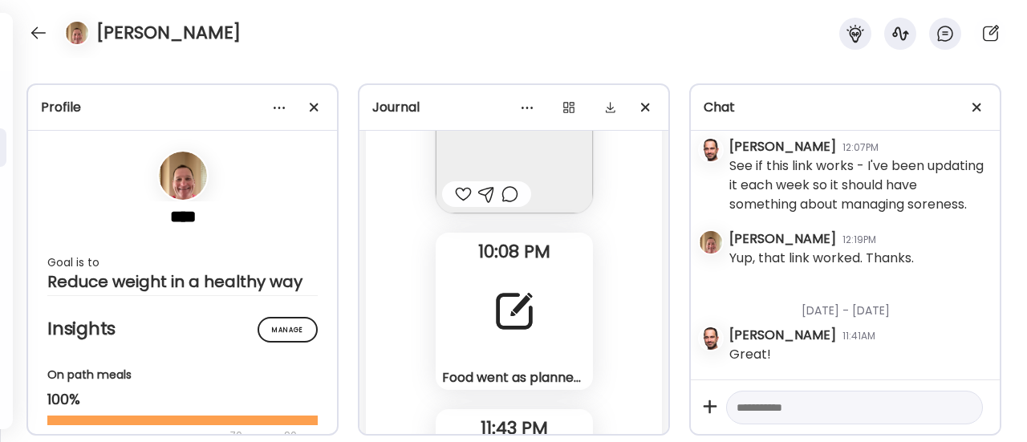
scroll to position [100286, 0]
click at [501, 206] on div at bounding box center [509, 196] width 17 height 19
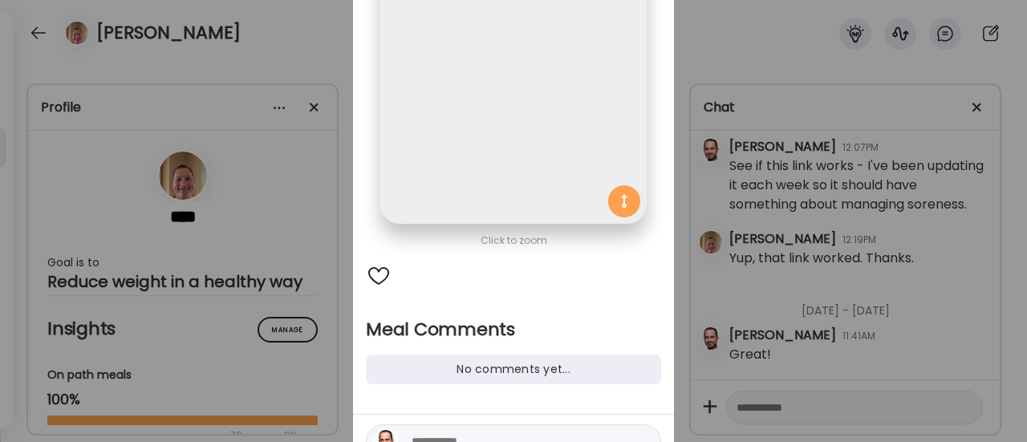
scroll to position [205, 0]
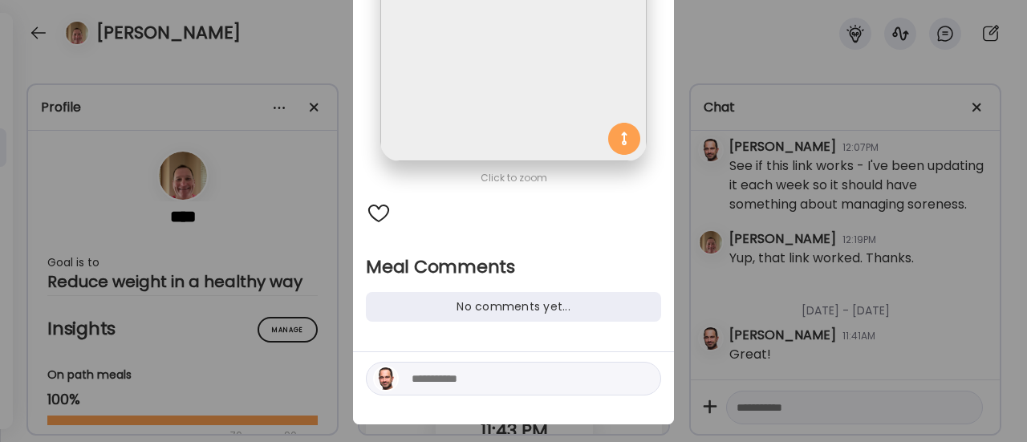
click at [438, 379] on textarea at bounding box center [520, 378] width 217 height 19
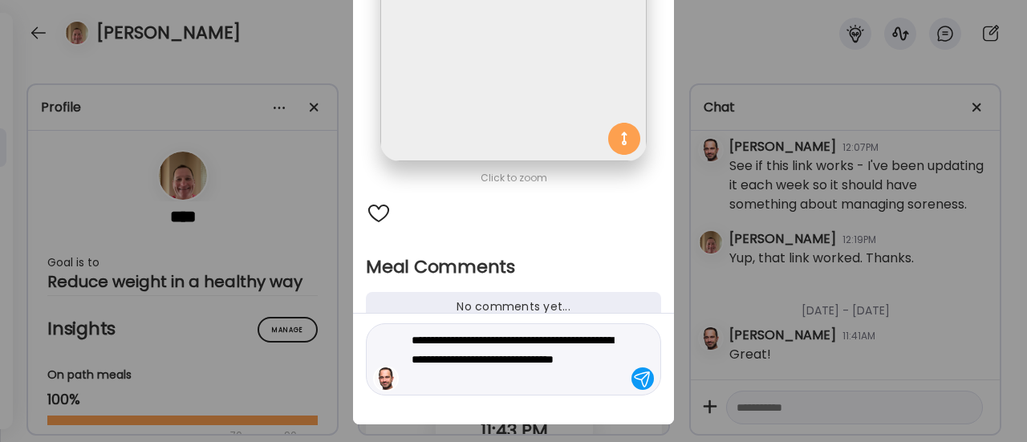
type textarea "**********"
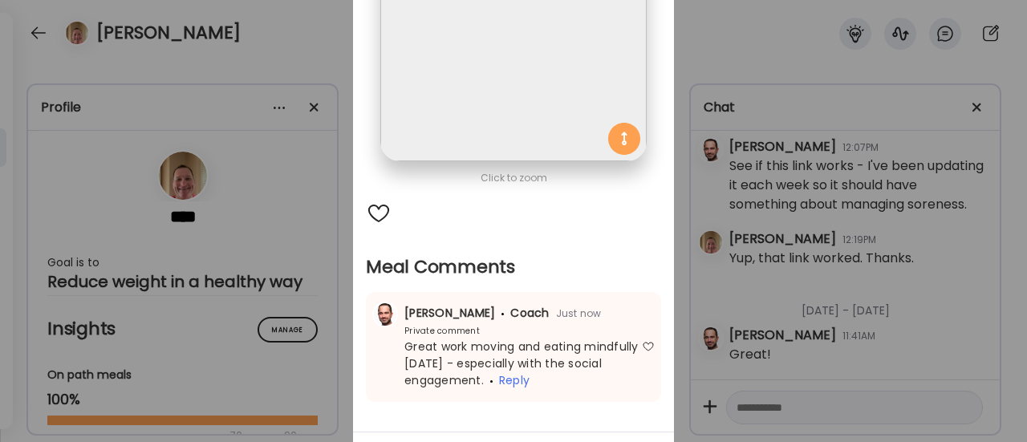
click at [308, 353] on div "Ate Coach Dashboard Wahoo! It’s official Take a moment to set up your Coach Pro…" at bounding box center [513, 221] width 1027 height 442
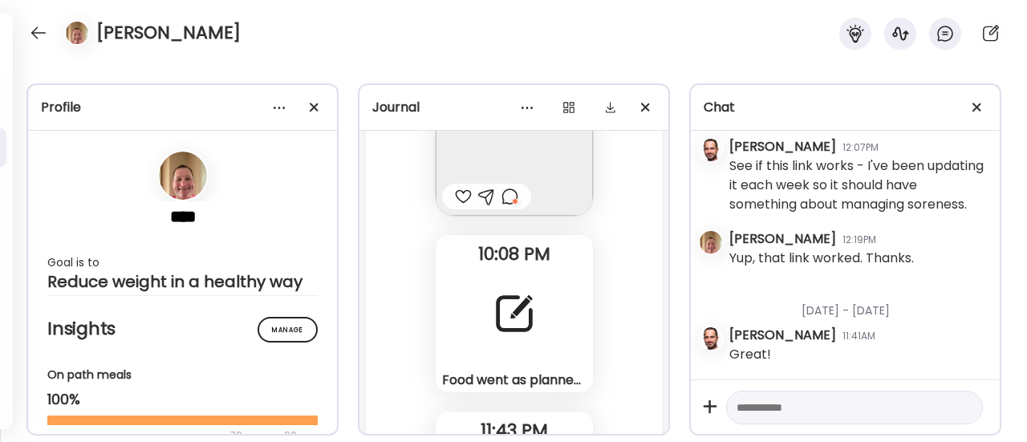
click at [464, 356] on div "Food went as planned [DATE]. I’m planning for only 1 meal again [DATE]. I’m tak…" at bounding box center [514, 313] width 157 height 157
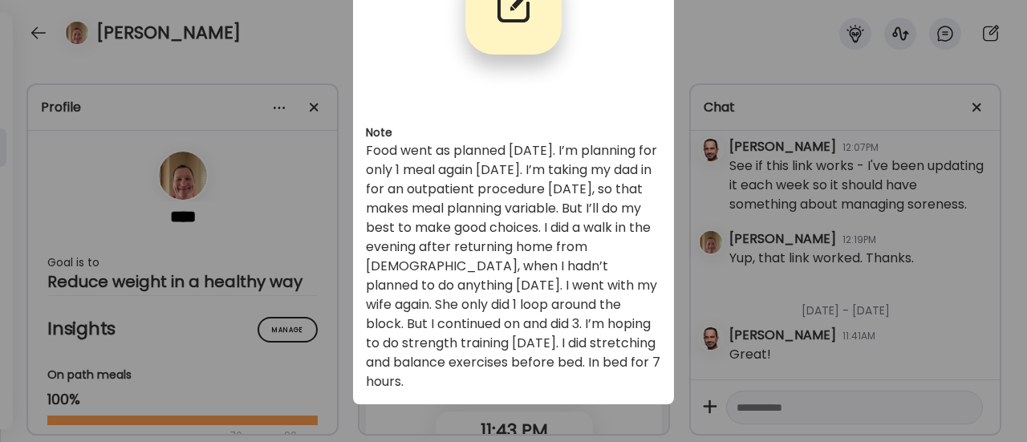
scroll to position [143, 0]
click at [303, 327] on div "Ate Coach Dashboard Wahoo! It’s official Take a moment to set up your Coach Pro…" at bounding box center [513, 221] width 1027 height 442
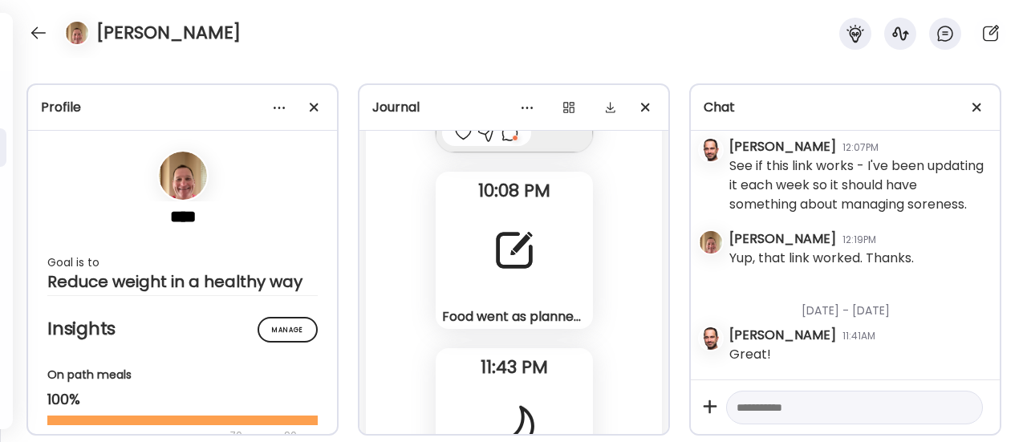
scroll to position [100348, 0]
click at [486, 266] on div at bounding box center [514, 252] width 58 height 58
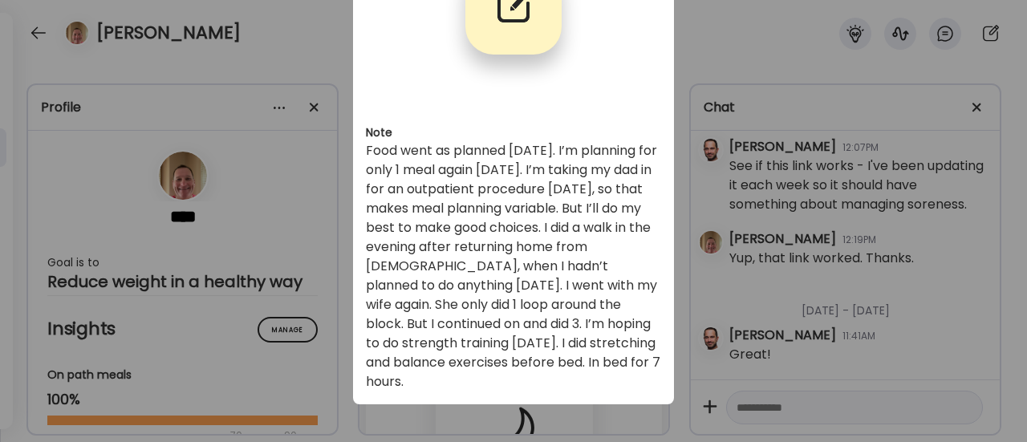
click at [327, 318] on div "Ate Coach Dashboard Wahoo! It’s official Take a moment to set up your Coach Pro…" at bounding box center [513, 221] width 1027 height 442
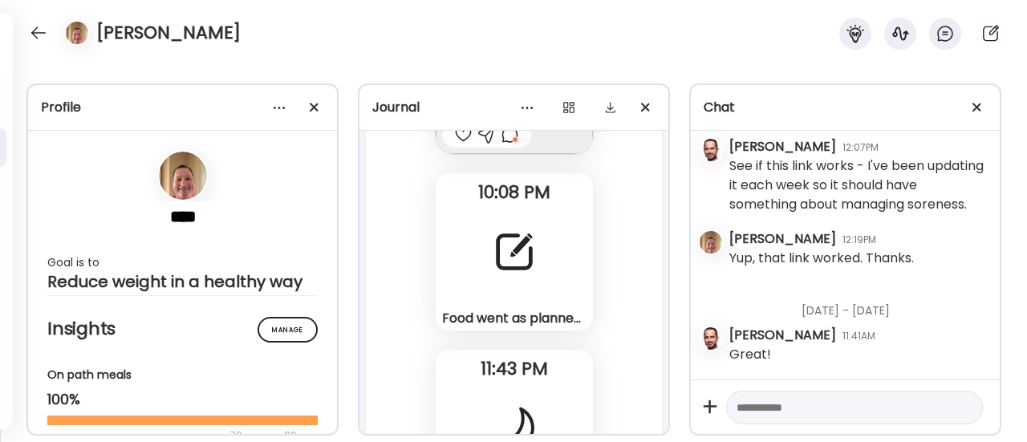
scroll to position [100287, 0]
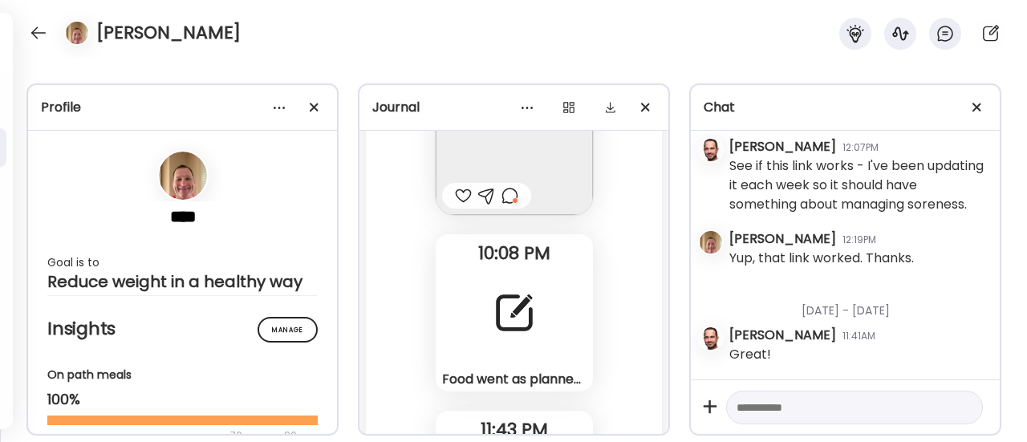
click at [501, 205] on div at bounding box center [509, 195] width 17 height 19
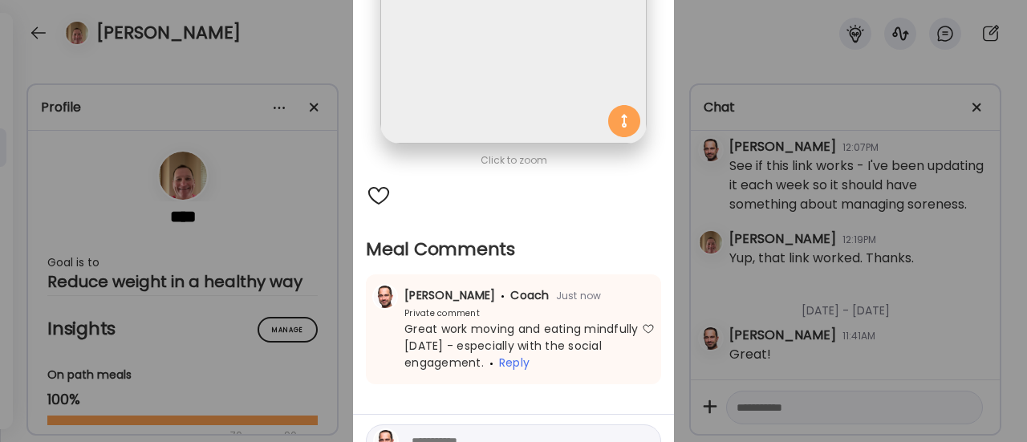
click at [454, 369] on span "Great work moving and eating mindfully [DATE] - especially with the social enga…" at bounding box center [521, 346] width 234 height 50
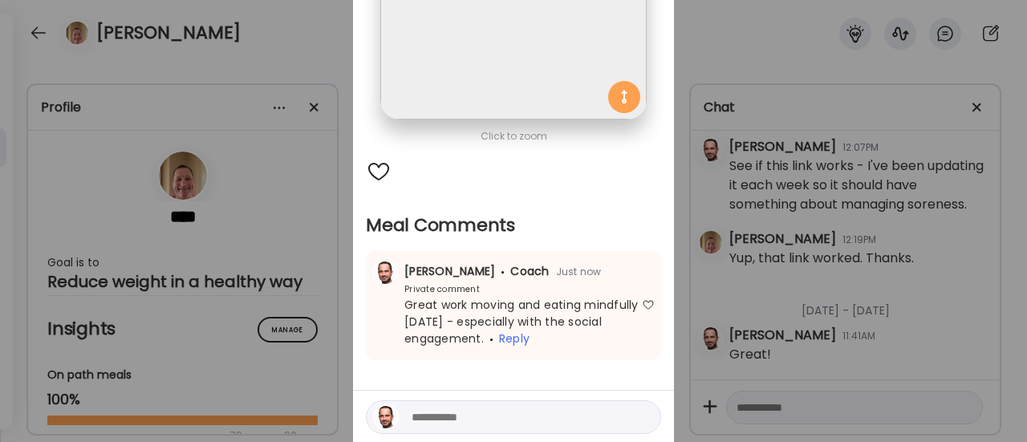
scroll to position [249, 0]
click at [432, 414] on textarea at bounding box center [520, 415] width 217 height 19
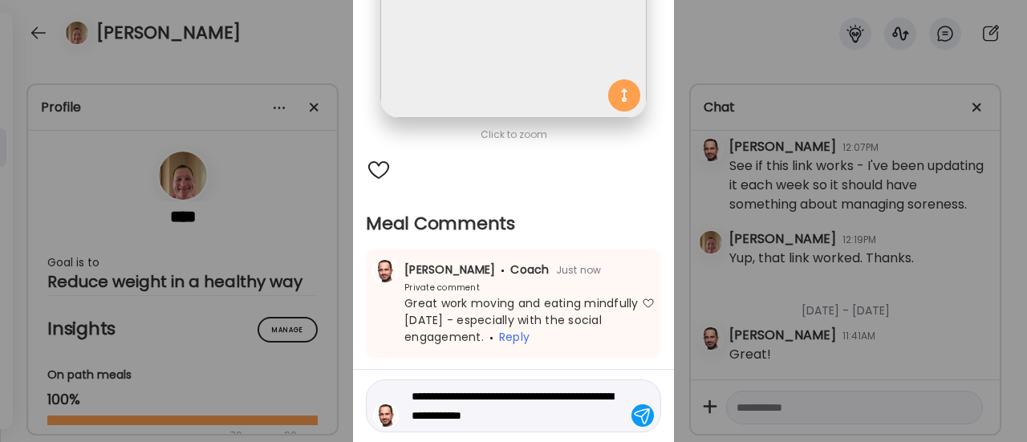
type textarea "**********"
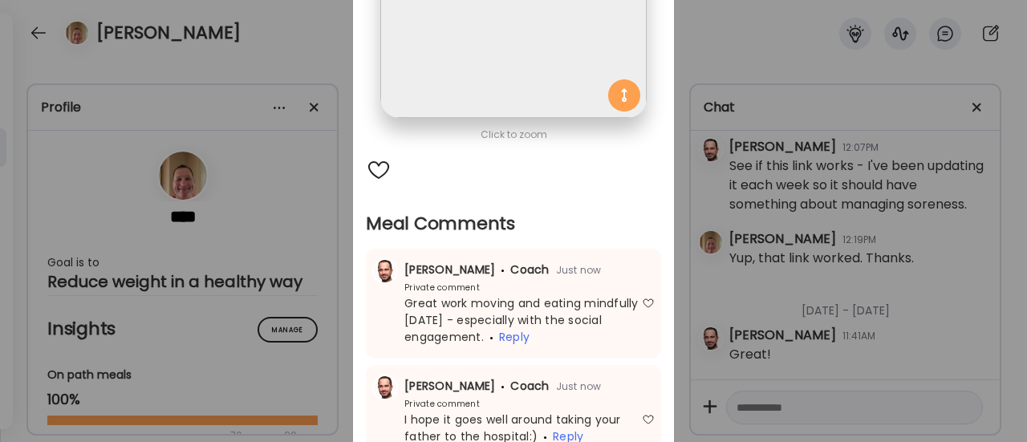
click at [292, 311] on div "Ate Coach Dashboard Wahoo! It’s official Take a moment to set up your Coach Pro…" at bounding box center [513, 221] width 1027 height 442
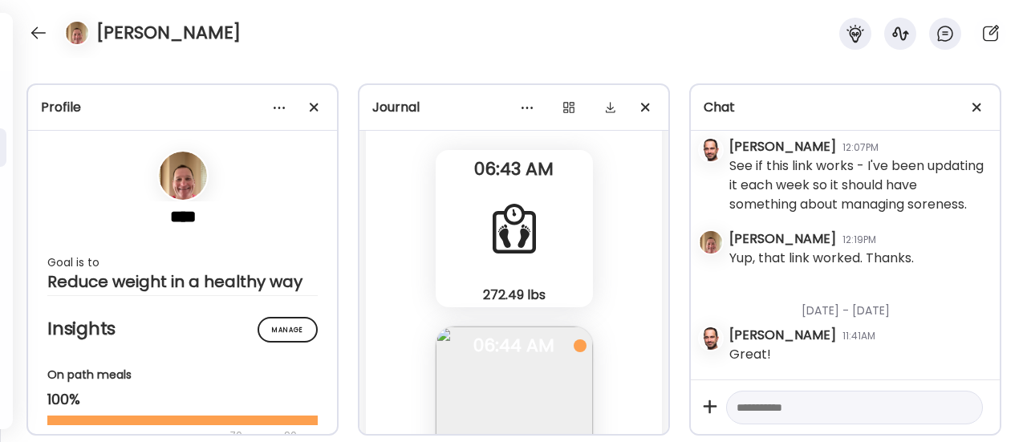
scroll to position [101044, 0]
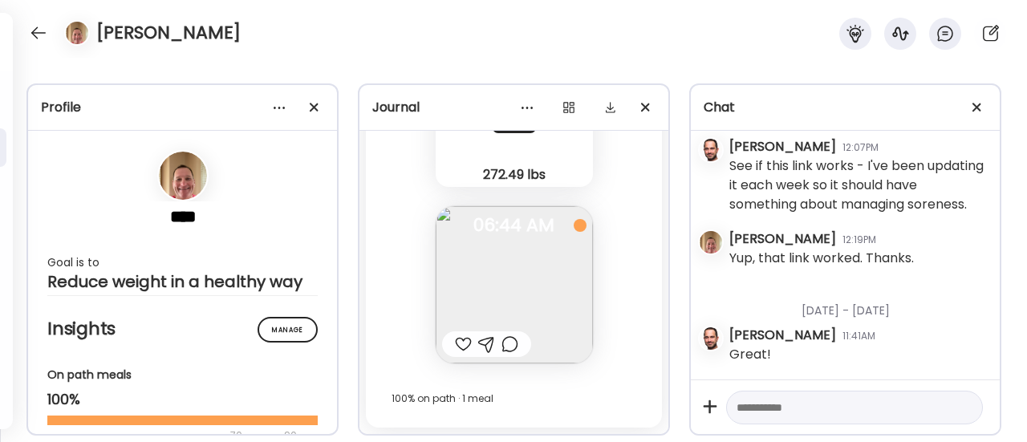
click at [490, 289] on img at bounding box center [514, 284] width 157 height 157
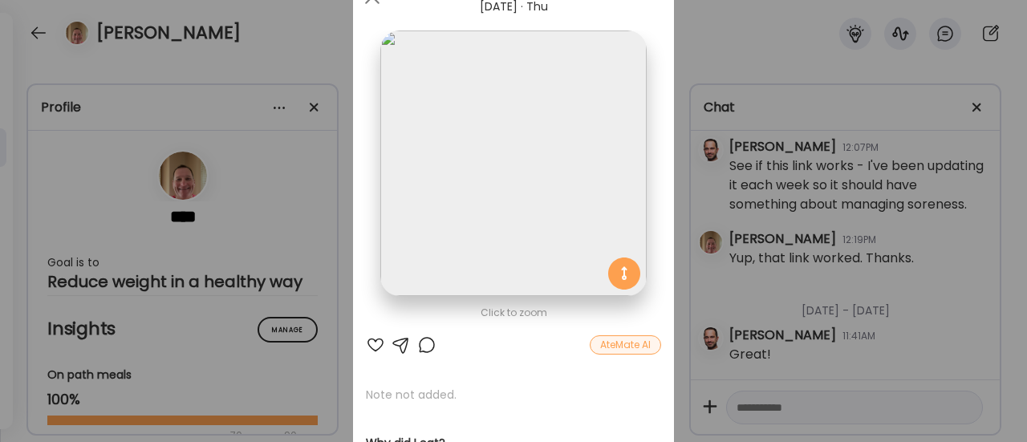
scroll to position [71, 0]
click at [321, 276] on div "Ate Coach Dashboard Wahoo! It’s official Take a moment to set up your Coach Pro…" at bounding box center [513, 221] width 1027 height 442
